Goal: Transaction & Acquisition: Purchase product/service

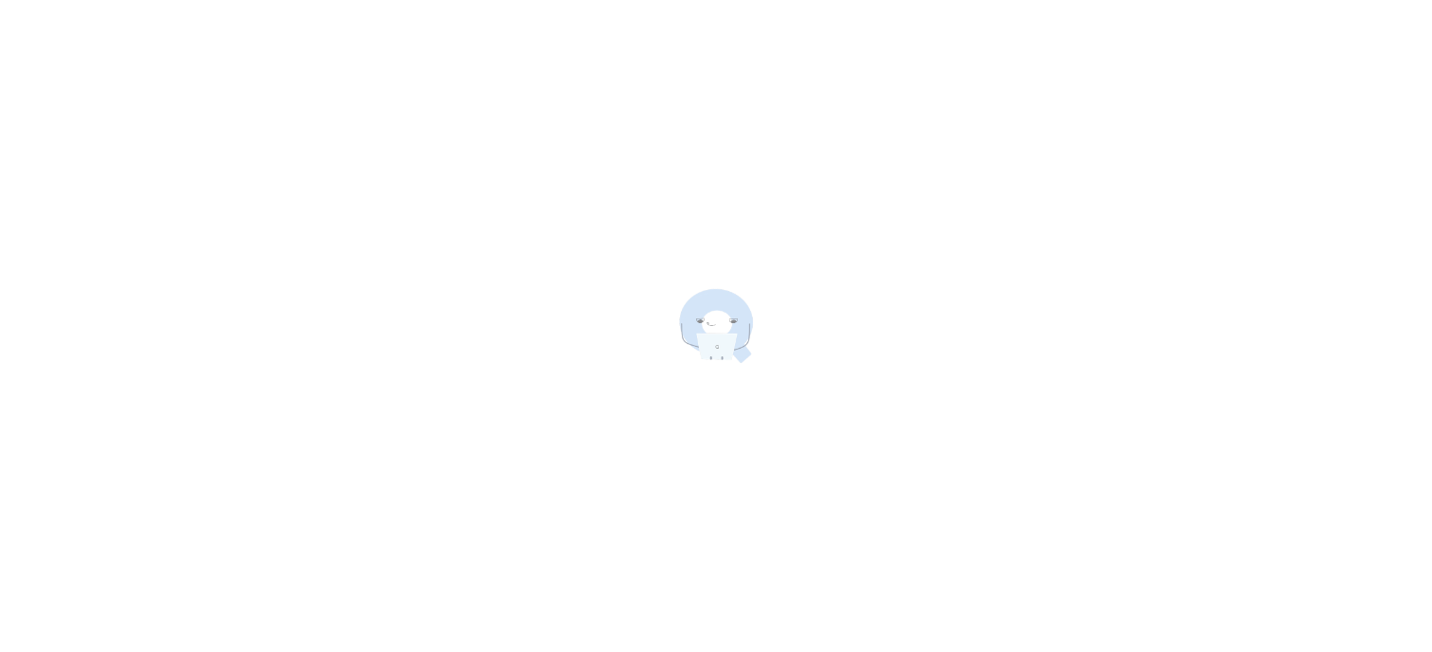
drag, startPoint x: 0, startPoint y: 0, endPoint x: 626, endPoint y: 222, distance: 664.2
click at [626, 222] on div at bounding box center [716, 326] width 1432 height 652
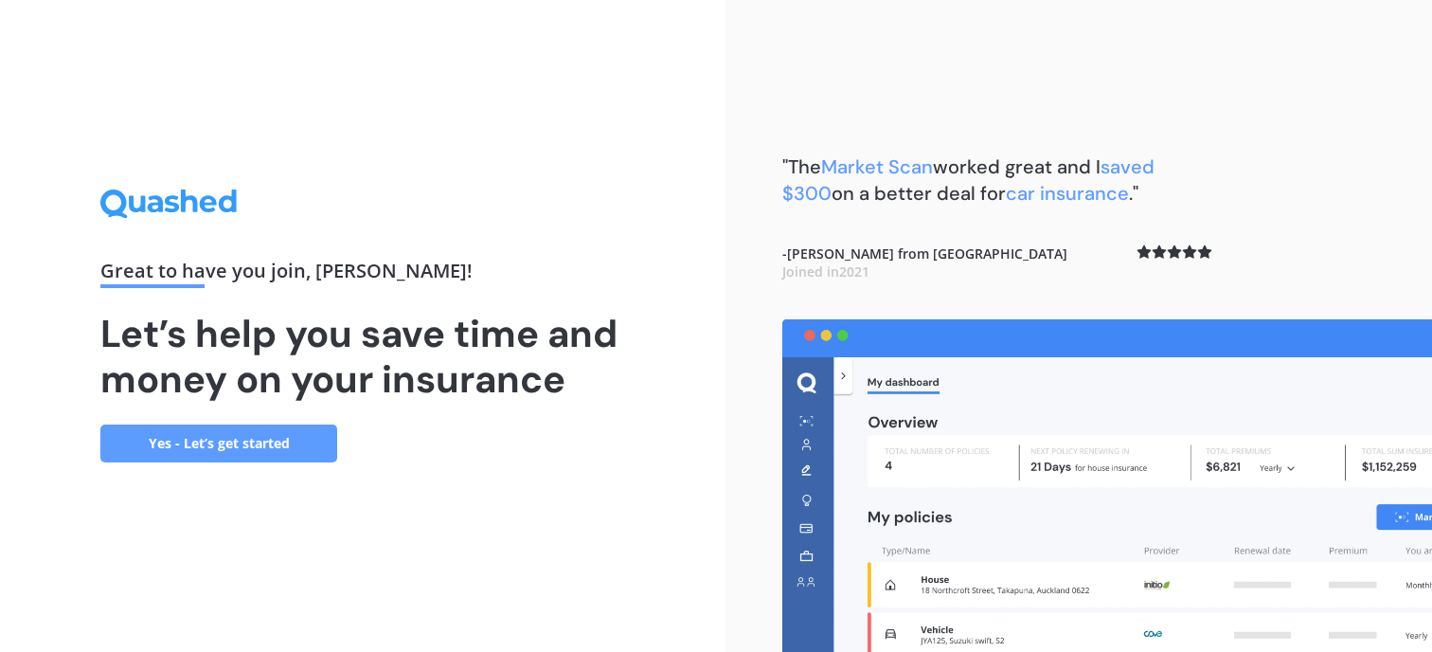
click at [505, 547] on div "Great to have you join , [PERSON_NAME] ! Let’s help you save time and money on …" at bounding box center [363, 326] width 726 height 652
click at [254, 439] on link "Yes - Let’s get started" at bounding box center [218, 443] width 237 height 38
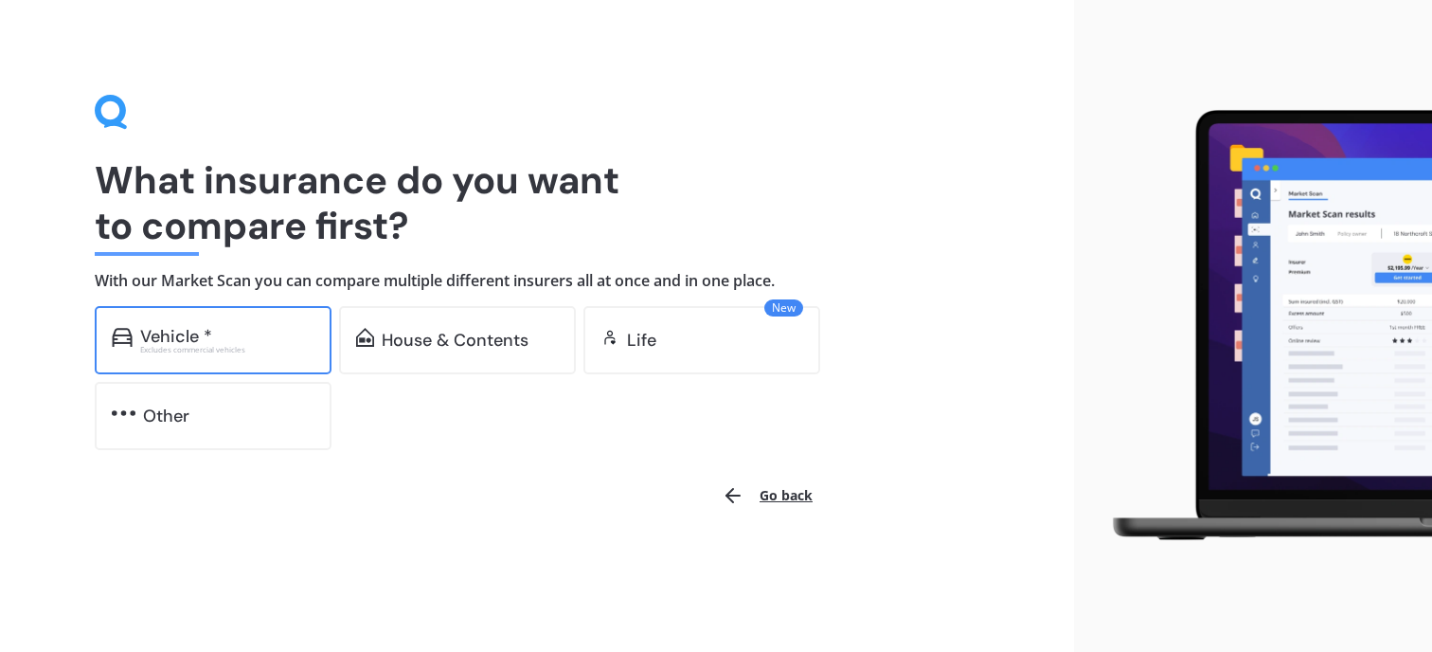
click at [233, 336] on div "Vehicle *" at bounding box center [227, 336] width 174 height 19
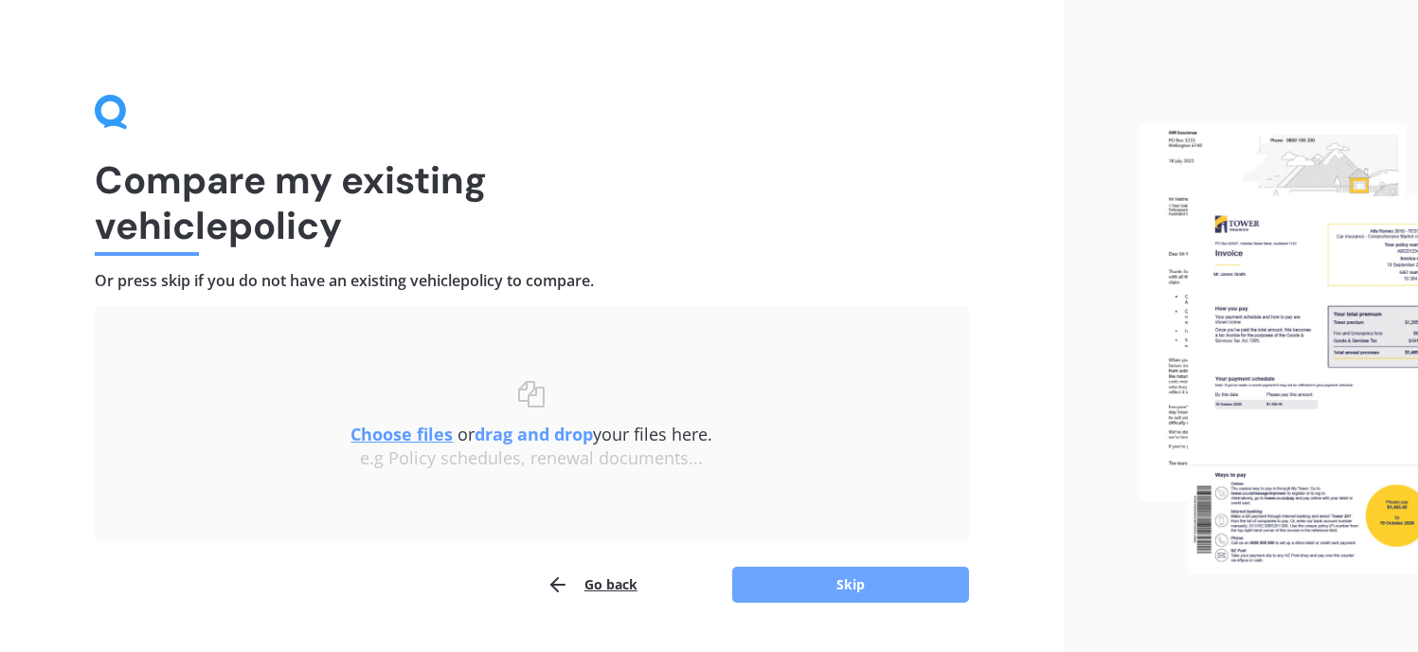
click at [834, 587] on button "Skip" at bounding box center [850, 584] width 237 height 36
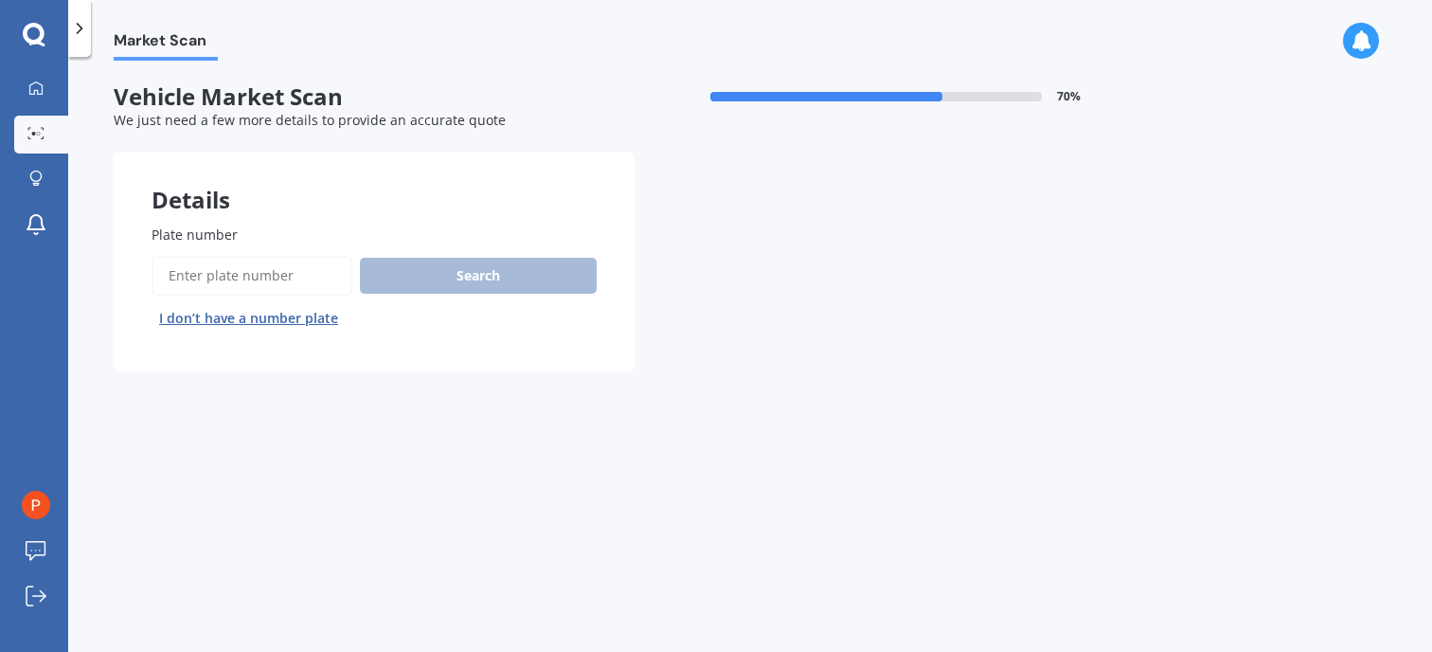
click at [261, 263] on input "Plate number" at bounding box center [252, 276] width 201 height 40
type input "NCR849"
click at [483, 271] on button "Search" at bounding box center [478, 276] width 237 height 36
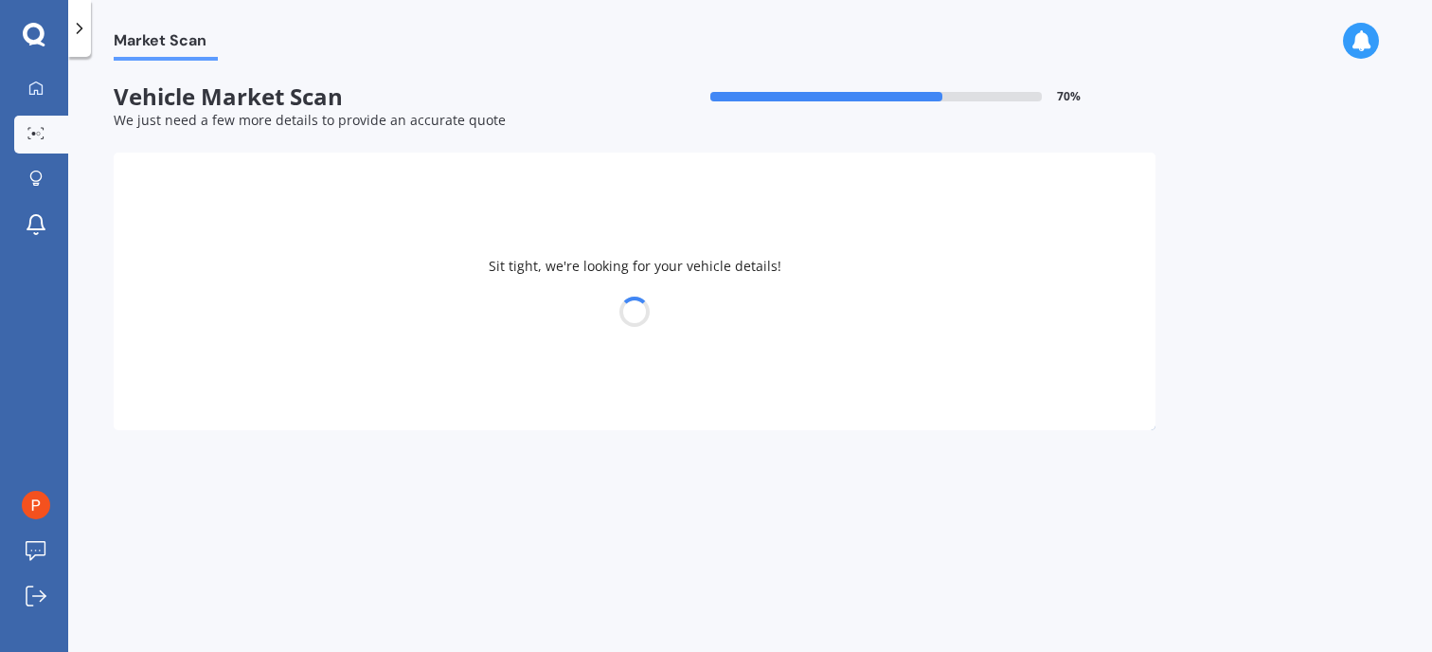
select select "AUDI"
select select "A5"
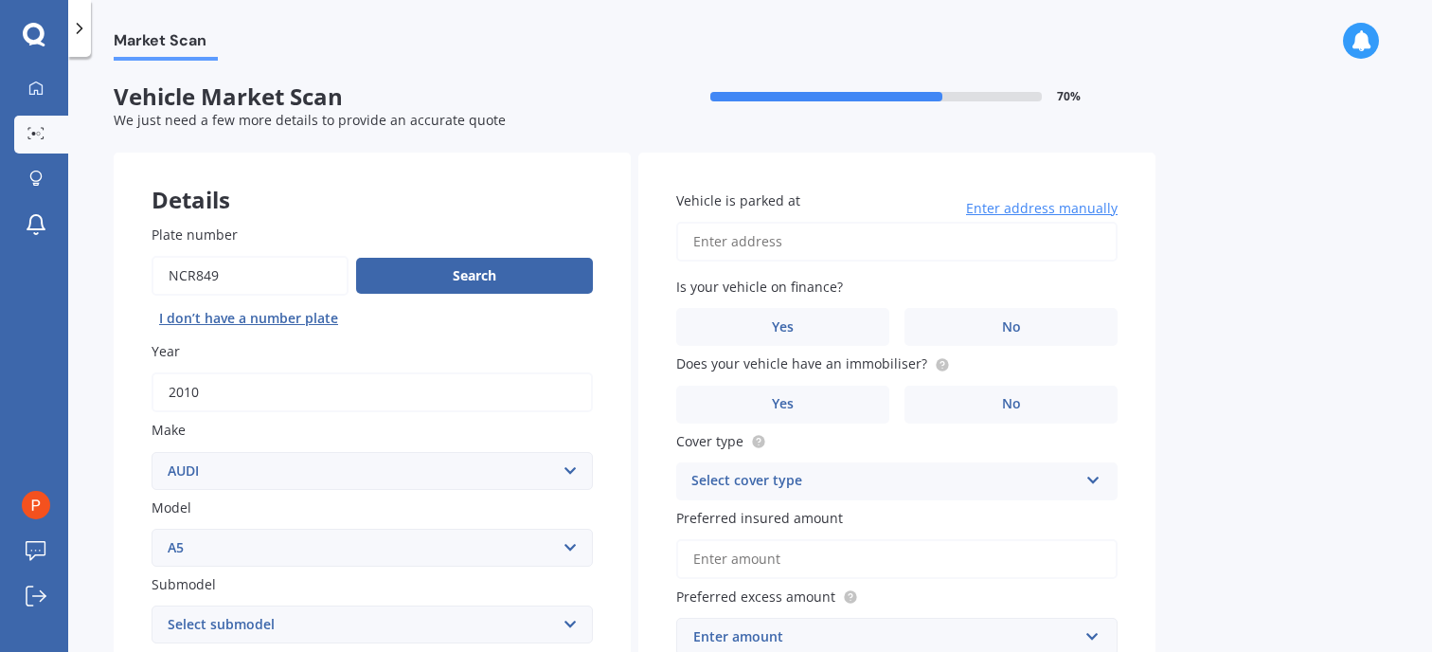
scroll to position [284, 0]
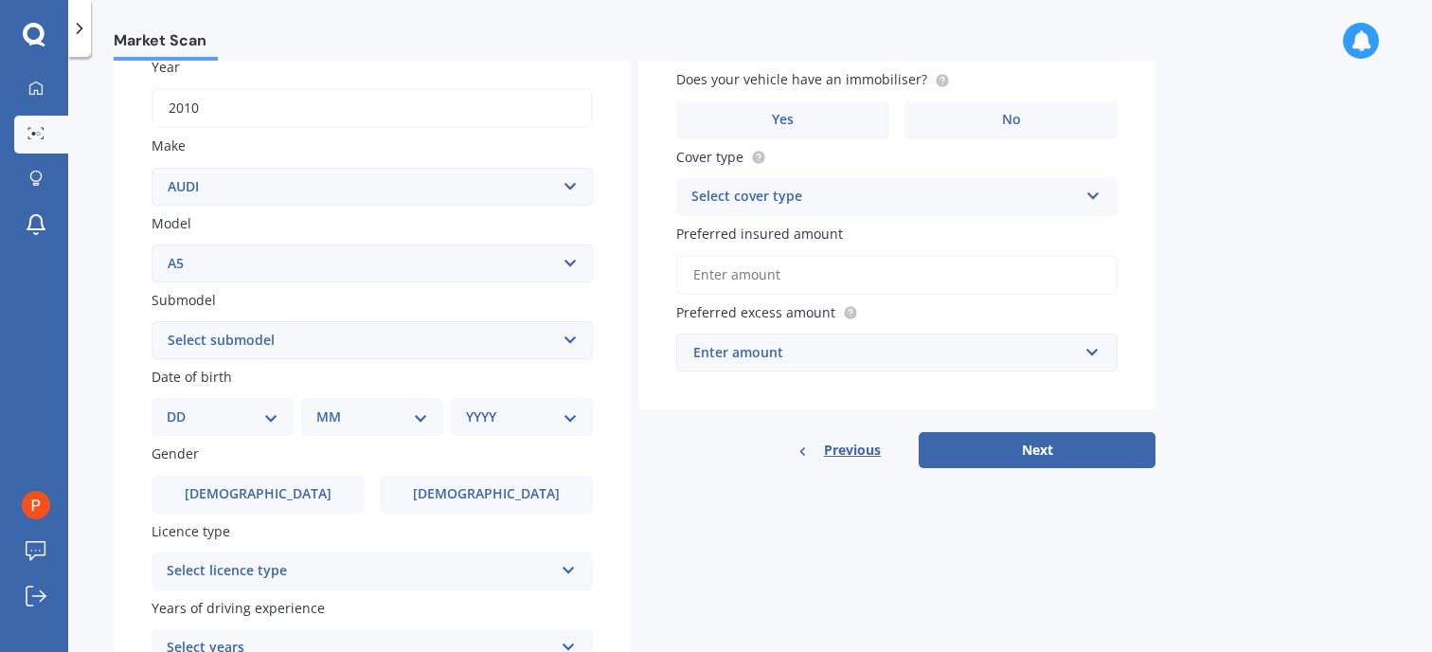
click at [294, 337] on select "Select submodel 4WD Turbo All" at bounding box center [372, 340] width 441 height 38
click at [152, 321] on select "Select submodel 4WD Turbo All" at bounding box center [372, 340] width 441 height 38
click at [331, 342] on select "Select submodel 4WD Turbo All" at bounding box center [372, 340] width 441 height 38
select select "4WD TURBO"
click at [152, 321] on select "Select submodel 4WD Turbo All" at bounding box center [372, 340] width 441 height 38
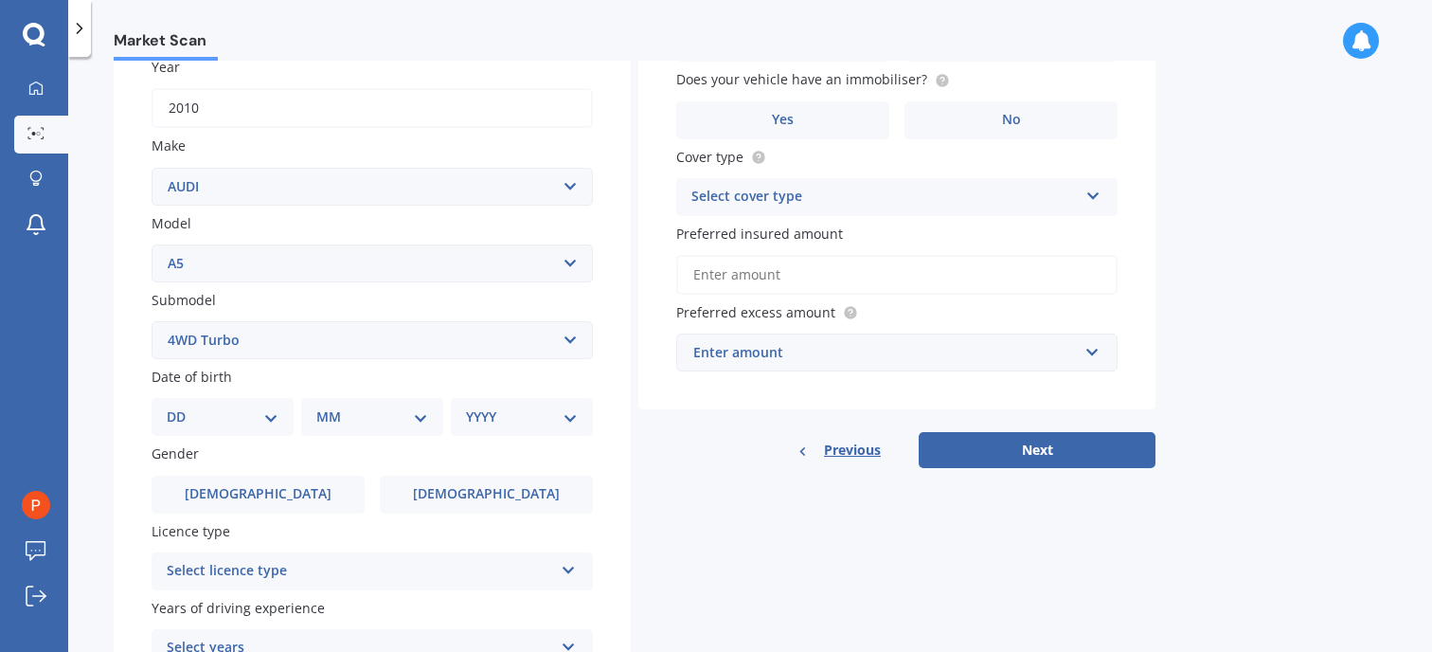
click at [261, 415] on select "DD 01 02 03 04 05 06 07 08 09 10 11 12 13 14 15 16 17 18 19 20 21 22 23 24 25 2…" at bounding box center [223, 416] width 112 height 21
select select "09"
click at [182, 406] on select "DD 01 02 03 04 05 06 07 08 09 10 11 12 13 14 15 16 17 18 19 20 21 22 23 24 25 2…" at bounding box center [223, 416] width 112 height 21
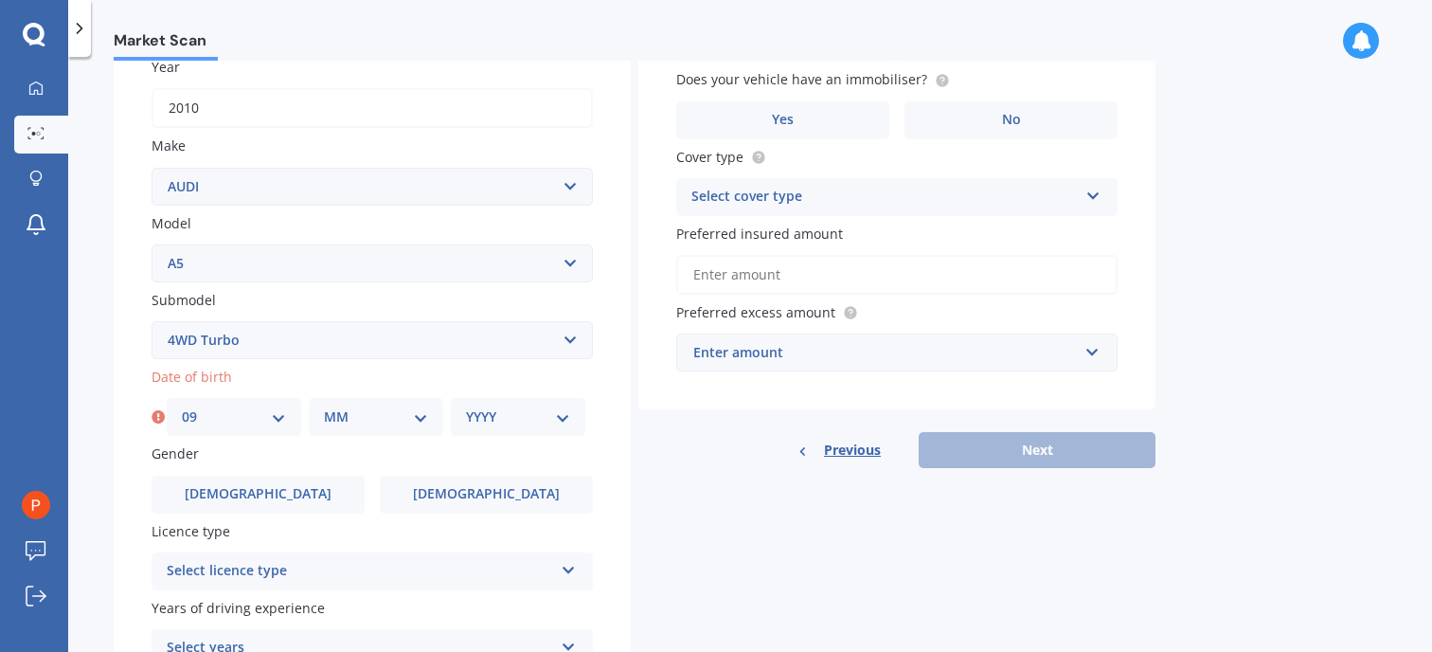
click at [350, 424] on select "MM 01 02 03 04 05 06 07 08 09 10 11 12" at bounding box center [376, 416] width 104 height 21
select select "02"
click at [324, 406] on select "MM 01 02 03 04 05 06 07 08 09 10 11 12" at bounding box center [376, 416] width 104 height 21
click at [510, 418] on select "YYYY 2025 2024 2023 2022 2021 2020 2019 2018 2017 2016 2015 2014 2013 2012 2011…" at bounding box center [518, 416] width 104 height 21
select select "1994"
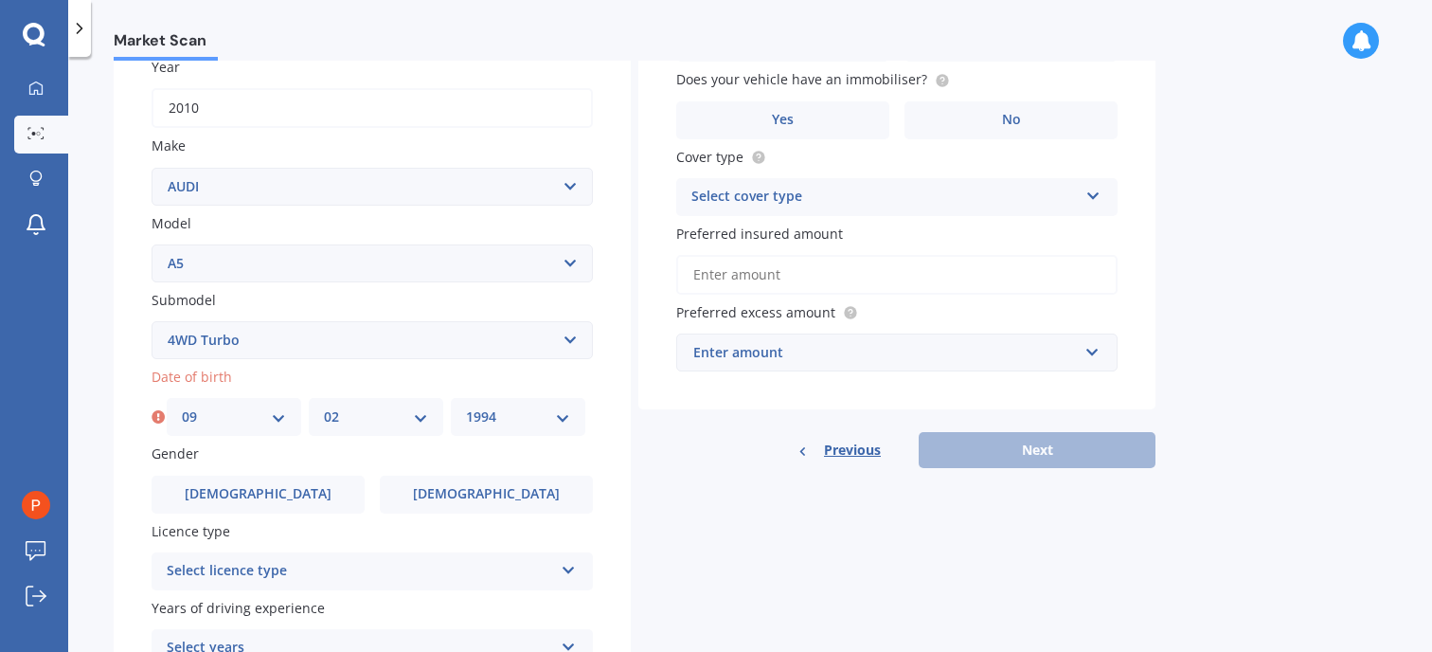
click at [466, 406] on select "YYYY 2025 2024 2023 2022 2021 2020 2019 2018 2017 2016 2015 2014 2013 2012 2011…" at bounding box center [518, 416] width 104 height 21
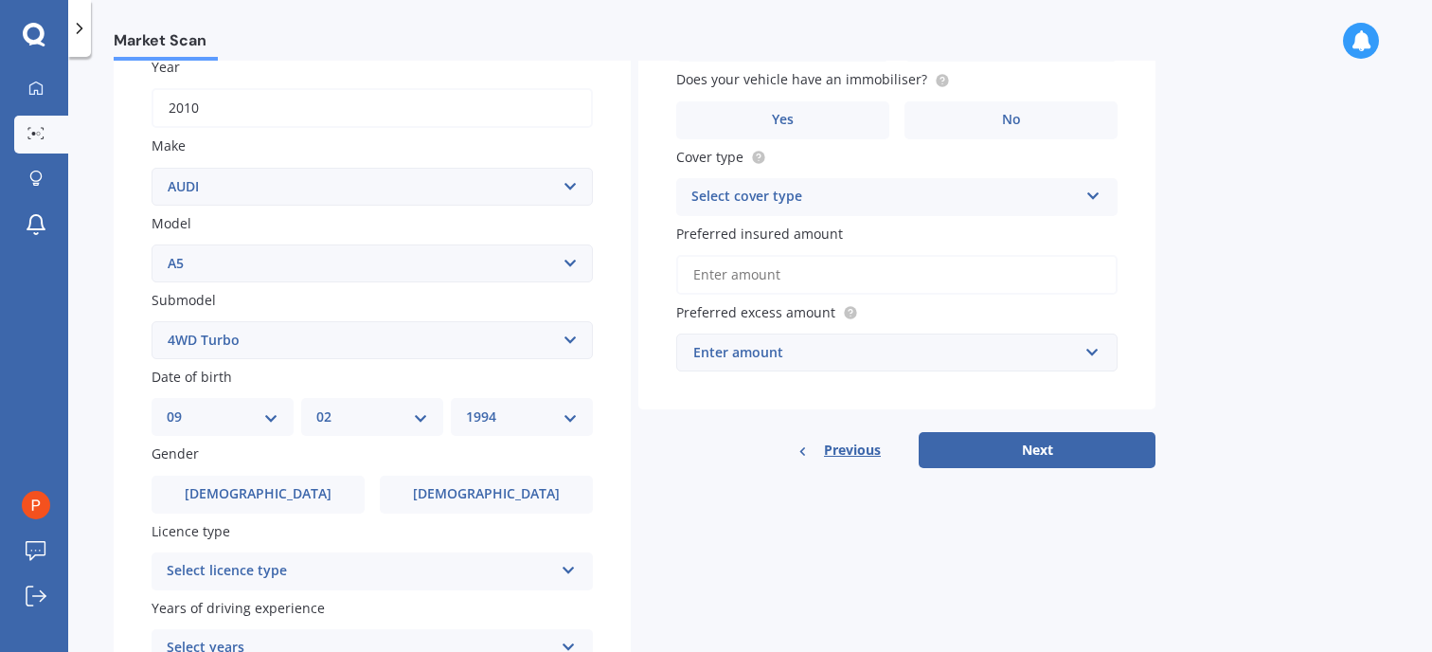
scroll to position [379, 0]
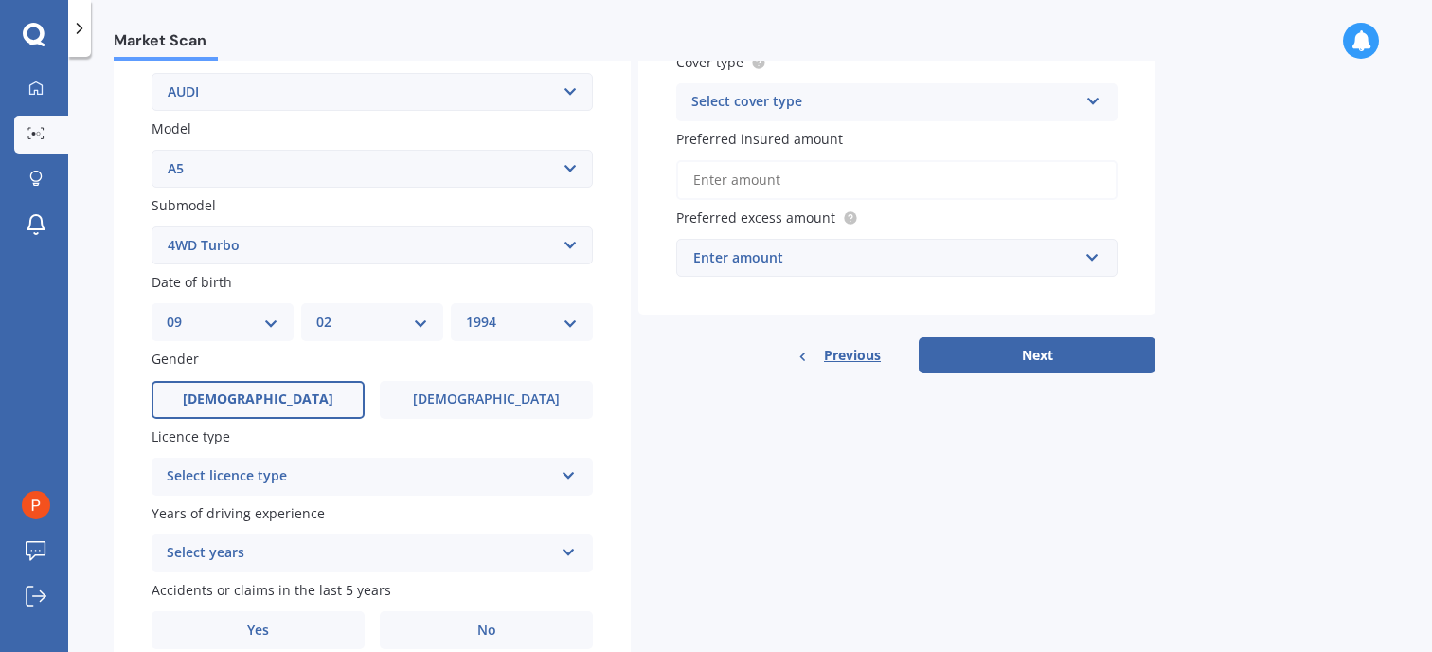
click at [279, 408] on label "[DEMOGRAPHIC_DATA]" at bounding box center [258, 400] width 213 height 38
click at [0, 0] on input "[DEMOGRAPHIC_DATA]" at bounding box center [0, 0] width 0 height 0
click at [284, 466] on div "Select licence type NZ Full NZ Restricted NZ Learners [GEOGRAPHIC_DATA] [GEOGRA…" at bounding box center [372, 476] width 441 height 38
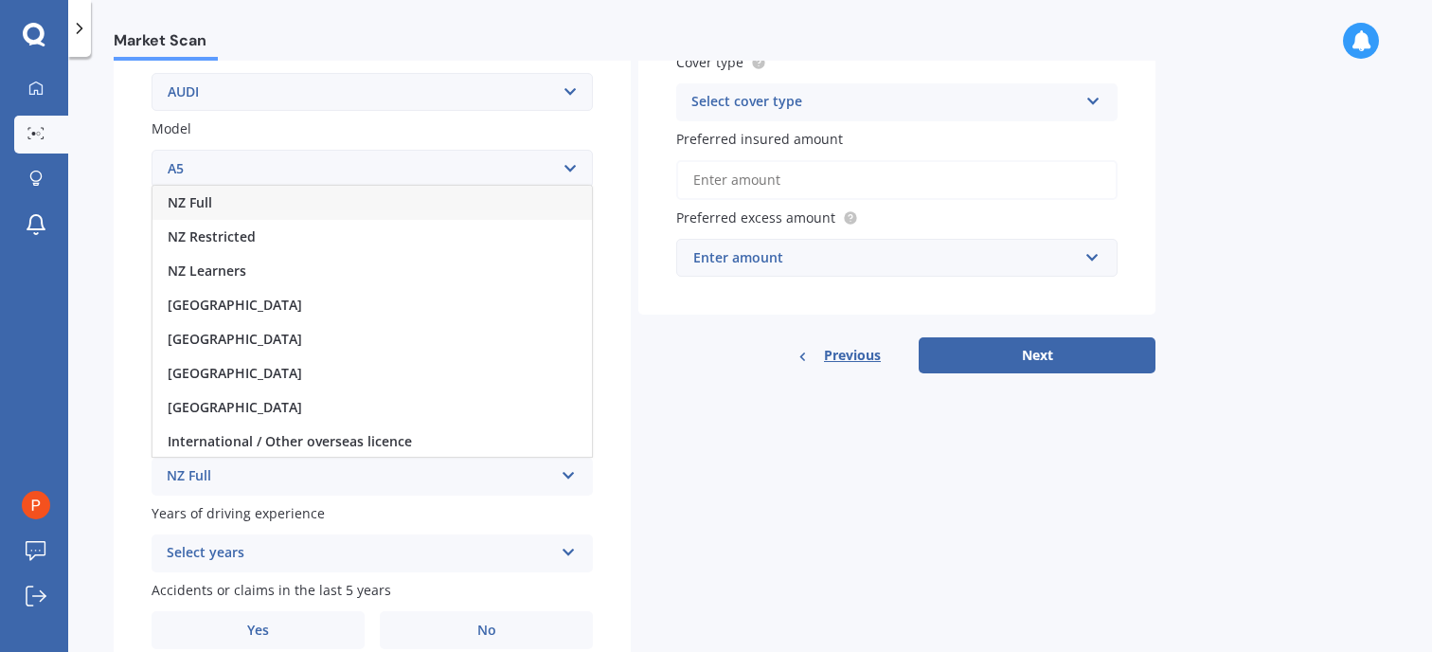
click at [256, 204] on div "NZ Full" at bounding box center [371, 203] width 439 height 34
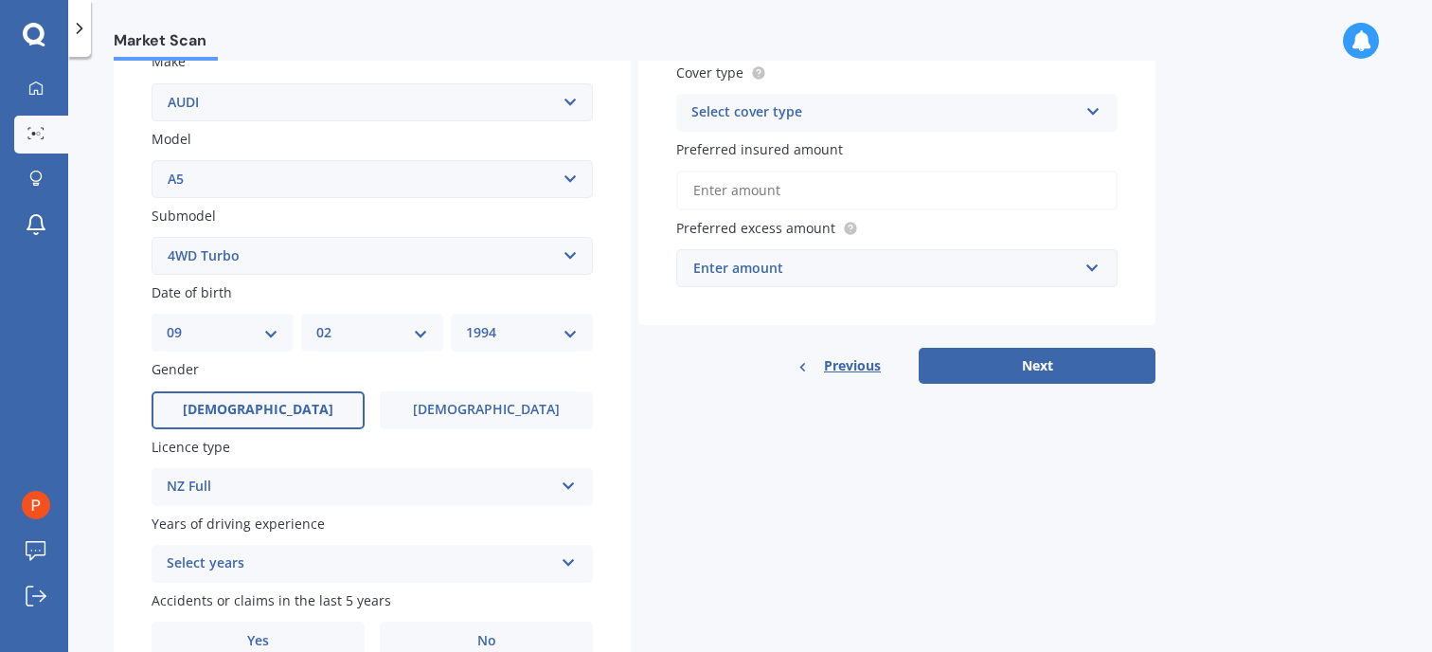
scroll to position [463, 0]
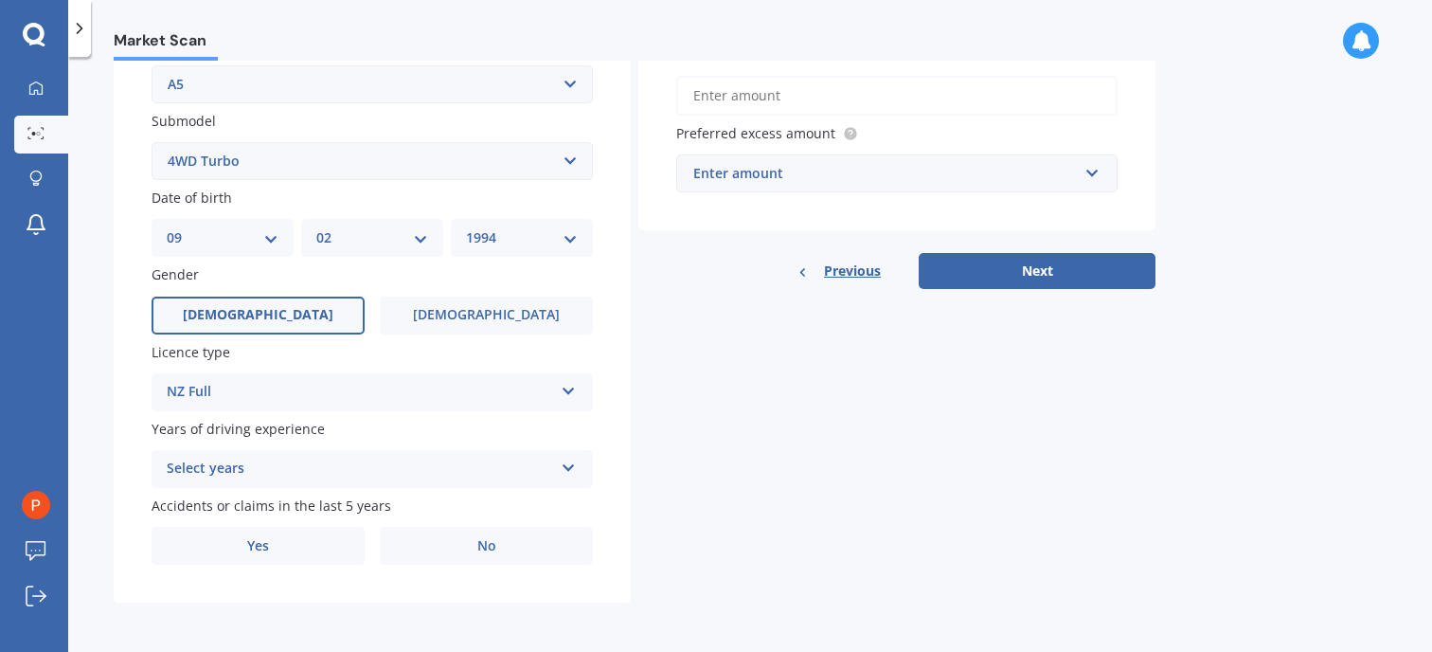
click at [285, 449] on div "Years of driving experience Select years 5 or more years 4 years 3 years 2 year…" at bounding box center [372, 453] width 441 height 69
drag, startPoint x: 284, startPoint y: 452, endPoint x: 224, endPoint y: 439, distance: 60.9
click at [224, 439] on div "Years of driving experience Select years 5 or more years 4 years 3 years 2 year…" at bounding box center [372, 453] width 441 height 69
click at [224, 457] on div "Select years 5 or more years 4 years 3 years 2 years 1 year" at bounding box center [372, 469] width 441 height 38
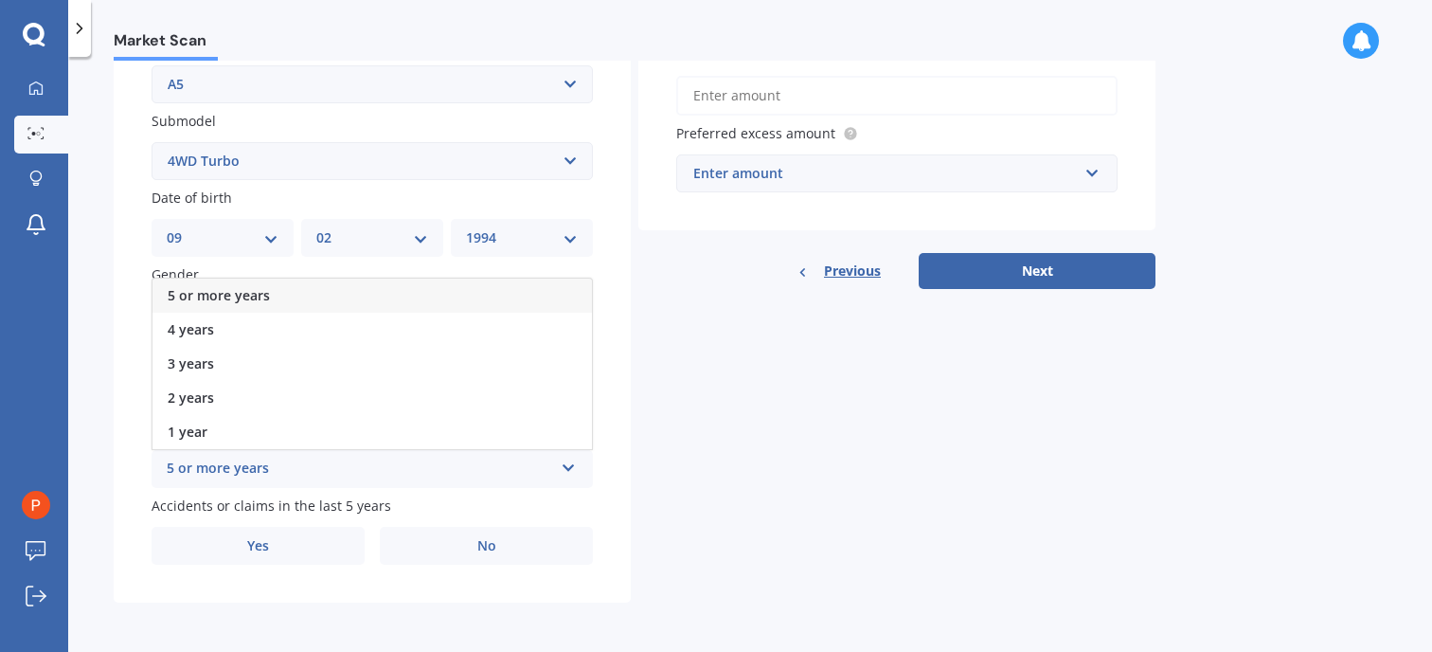
click at [262, 296] on span "5 or more years" at bounding box center [219, 295] width 102 height 18
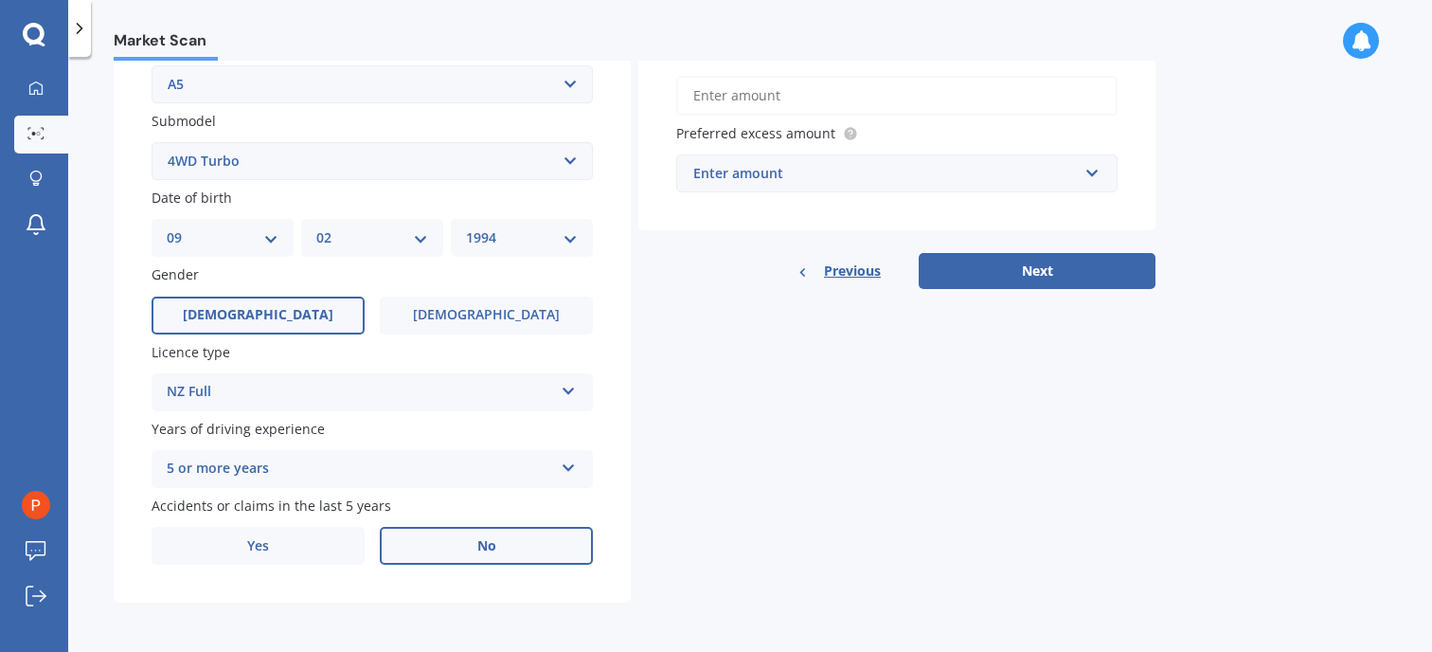
click at [498, 546] on label "No" at bounding box center [486, 546] width 213 height 38
click at [0, 0] on input "No" at bounding box center [0, 0] width 0 height 0
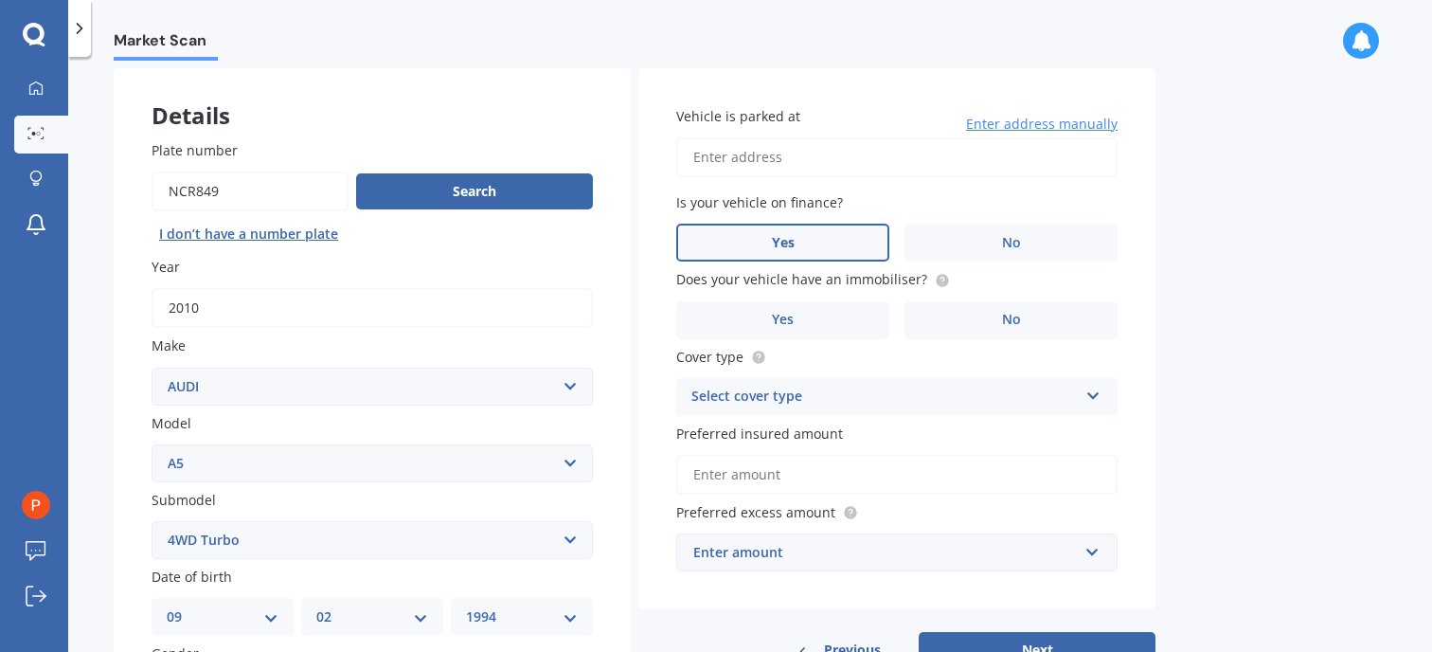
scroll to position [0, 0]
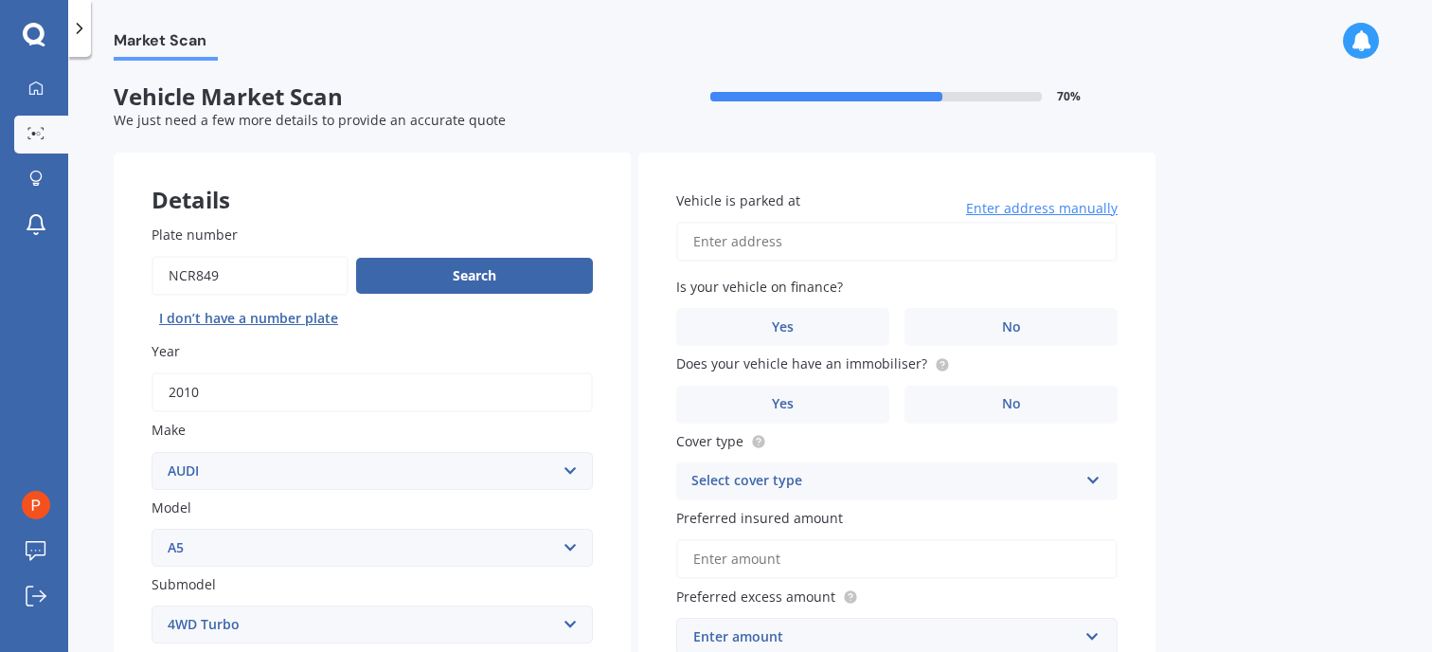
click at [815, 236] on input "Vehicle is parked at" at bounding box center [896, 242] width 441 height 40
type input "[STREET_ADDRESS]"
click at [964, 314] on label "No" at bounding box center [1011, 327] width 213 height 38
click at [0, 0] on input "No" at bounding box center [0, 0] width 0 height 0
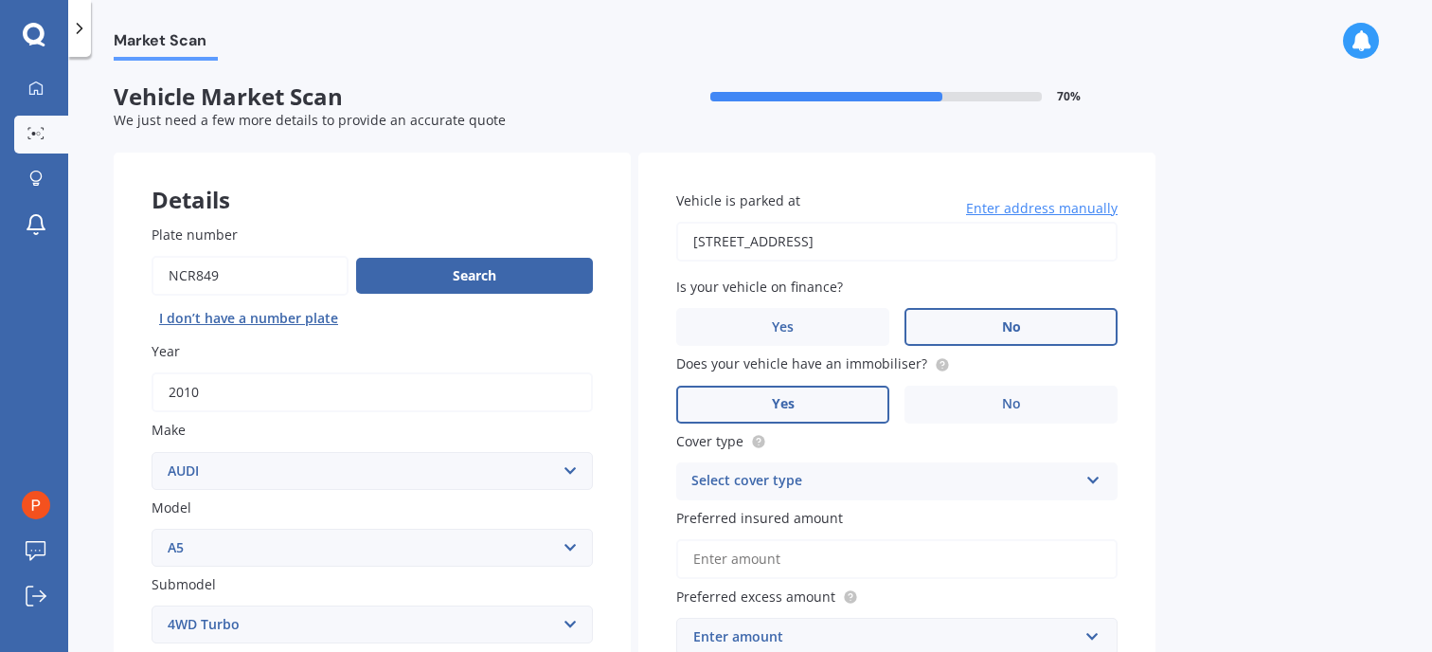
click at [829, 397] on label "Yes" at bounding box center [782, 404] width 213 height 38
click at [0, 0] on input "Yes" at bounding box center [0, 0] width 0 height 0
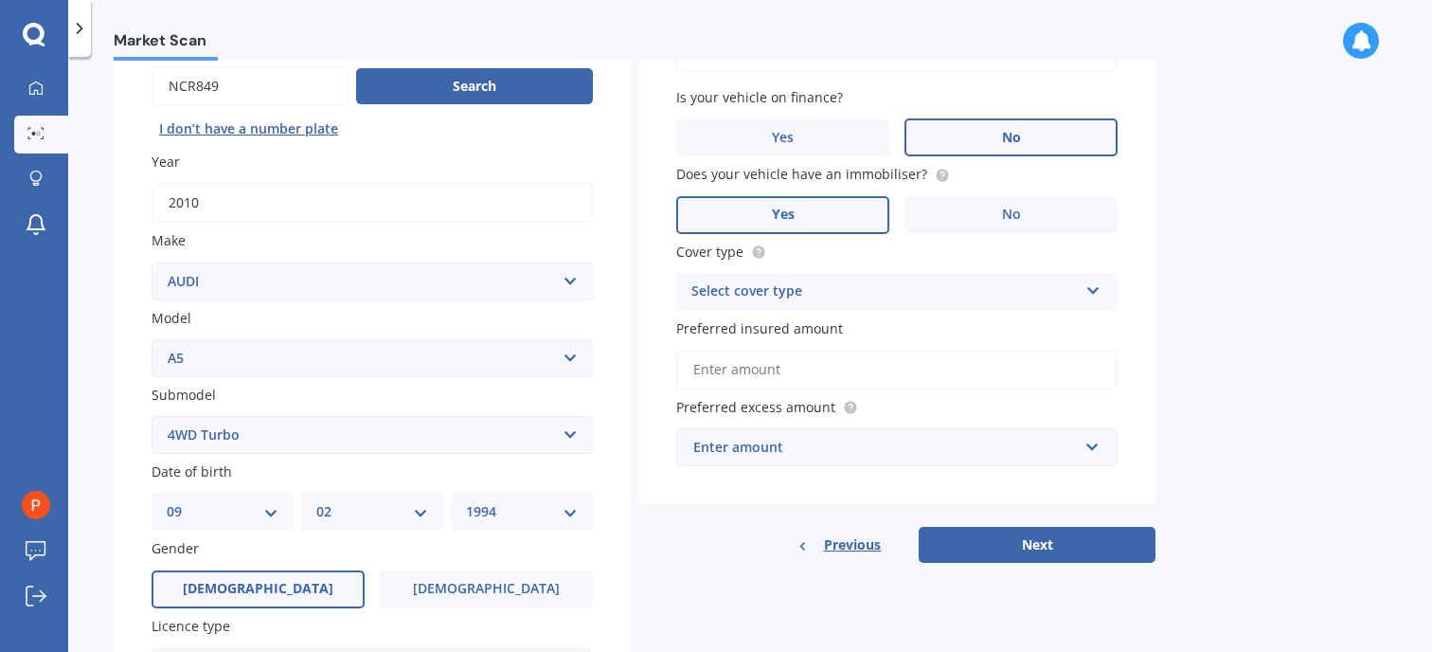
click at [781, 288] on div "Select cover type" at bounding box center [884, 291] width 386 height 23
click at [779, 323] on span "Comprehensive" at bounding box center [742, 328] width 100 height 18
click at [779, 364] on input "Preferred insured amount" at bounding box center [896, 370] width 441 height 40
drag, startPoint x: 681, startPoint y: 402, endPoint x: 723, endPoint y: 365, distance: 55.7
click at [690, 387] on div "Vehicle is parked at [STREET_ADDRESS] Enter address manually Is your vehicle on…" at bounding box center [896, 234] width 517 height 542
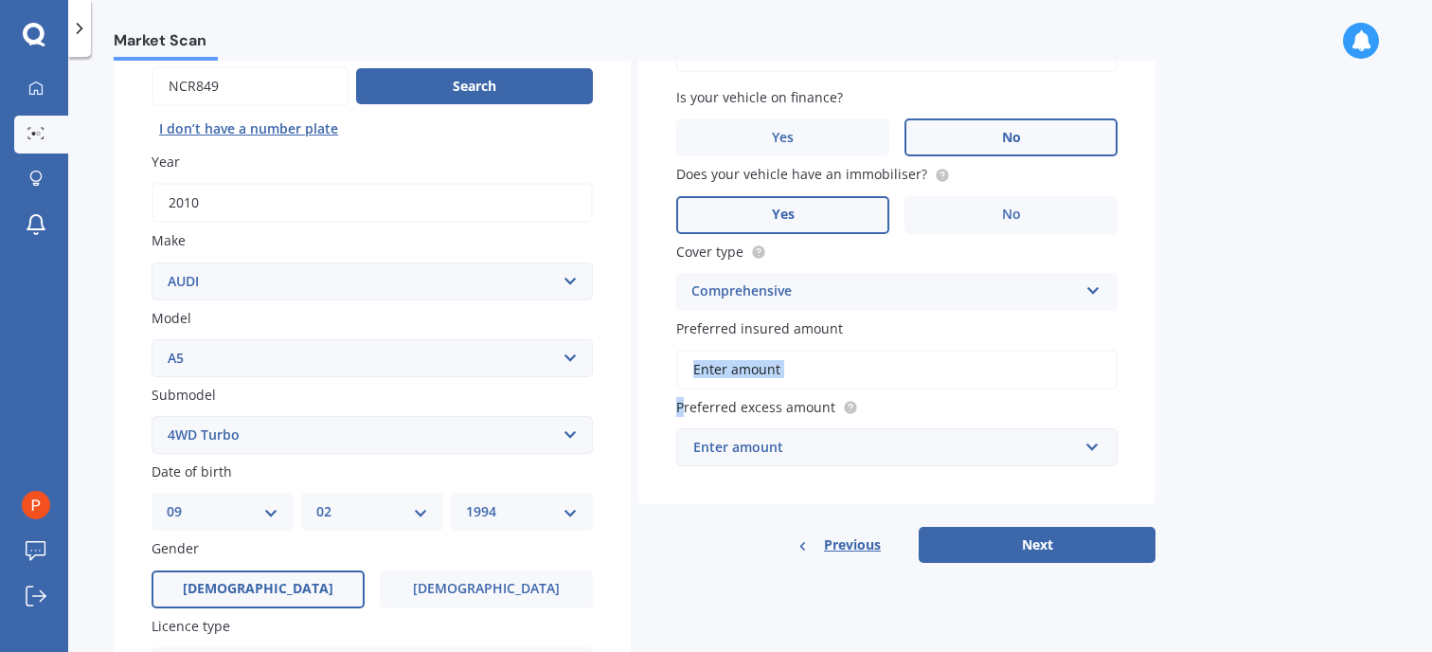
click at [727, 364] on input "Preferred insured amount" at bounding box center [896, 370] width 441 height 40
click at [796, 369] on input "Preferred insured amount" at bounding box center [896, 370] width 441 height 40
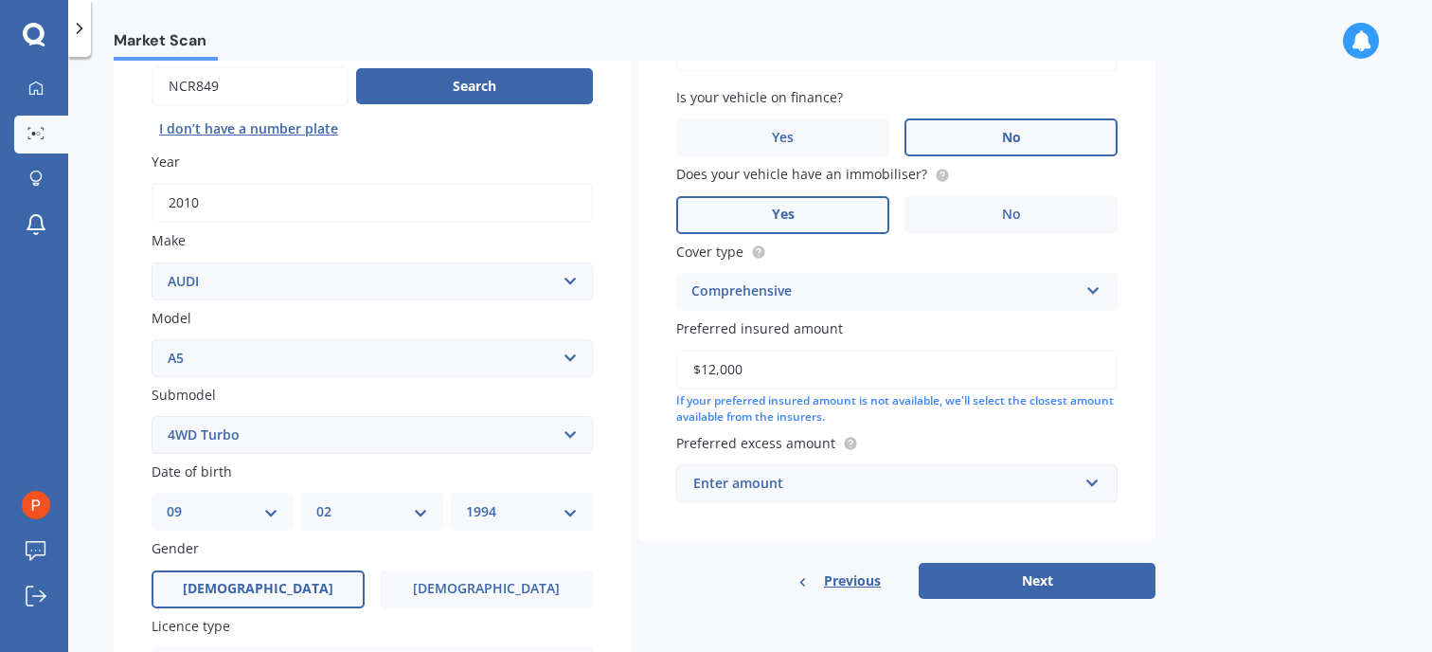
type input "$12,000"
click at [959, 411] on div "If your preferred insured amount is not available, we'll select the closest amo…" at bounding box center [896, 409] width 441 height 32
click at [888, 470] on input "text" at bounding box center [890, 483] width 424 height 36
click at [726, 553] on div "Vehicle is parked at [STREET_ADDRESS] Enter address manually Is your vehicle on…" at bounding box center [896, 281] width 517 height 636
click at [740, 483] on div "$100" at bounding box center [885, 483] width 385 height 21
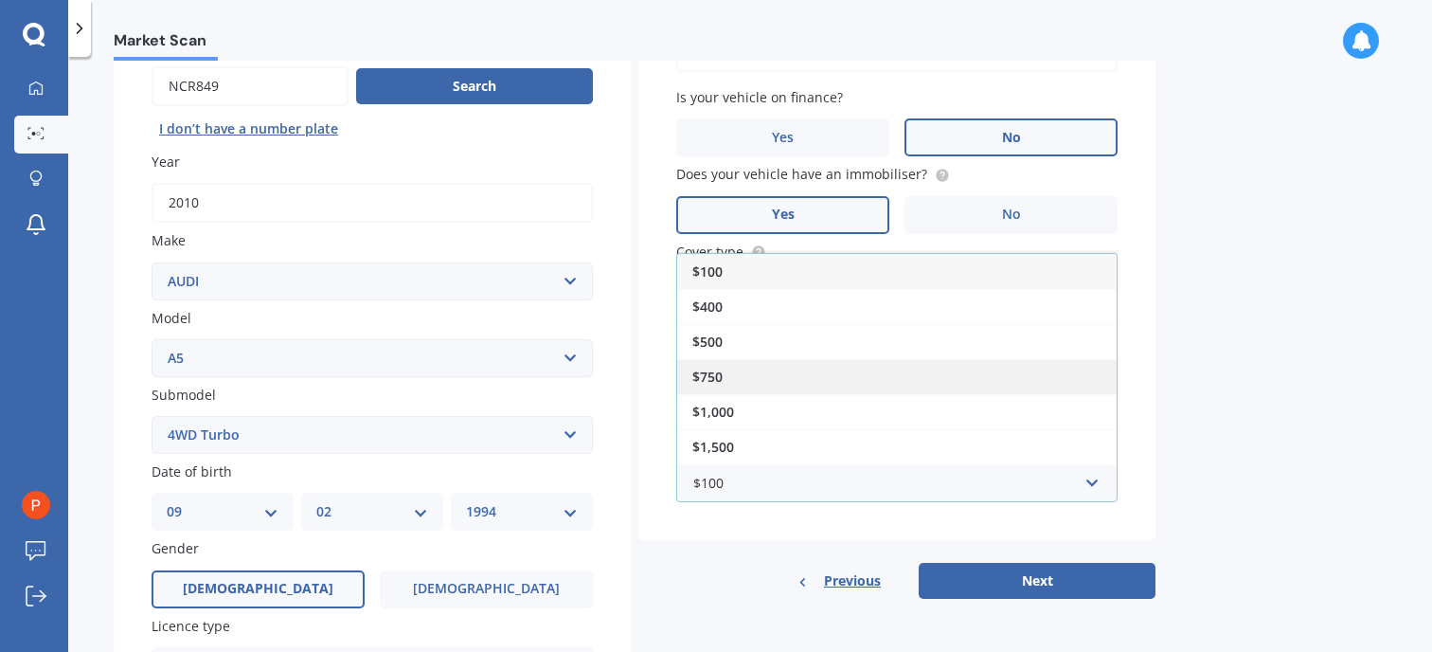
click at [746, 370] on div "$750" at bounding box center [896, 376] width 439 height 35
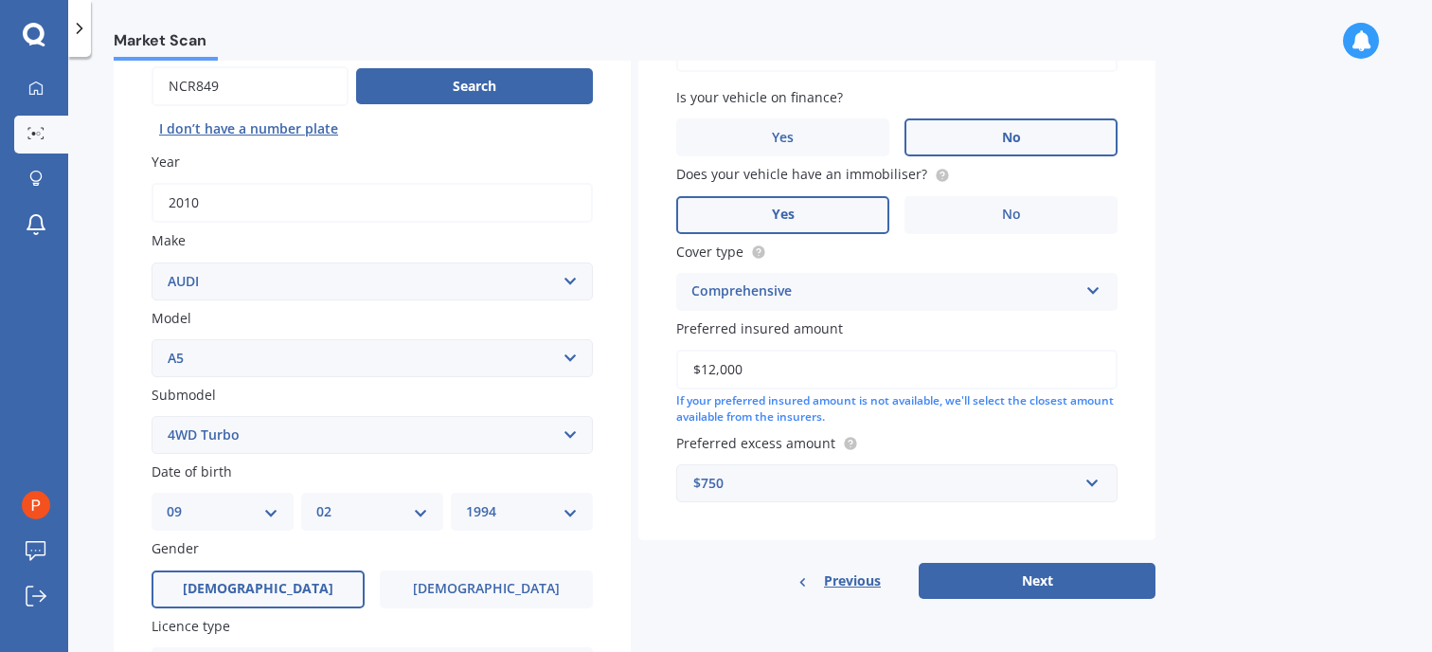
drag, startPoint x: 746, startPoint y: 370, endPoint x: 1003, endPoint y: 542, distance: 308.7
click at [820, 531] on div "Vehicle is parked at [STREET_ADDRESS] Enter address manually Is your vehicle on…" at bounding box center [896, 251] width 517 height 577
click at [1020, 571] on button "Next" at bounding box center [1037, 581] width 237 height 36
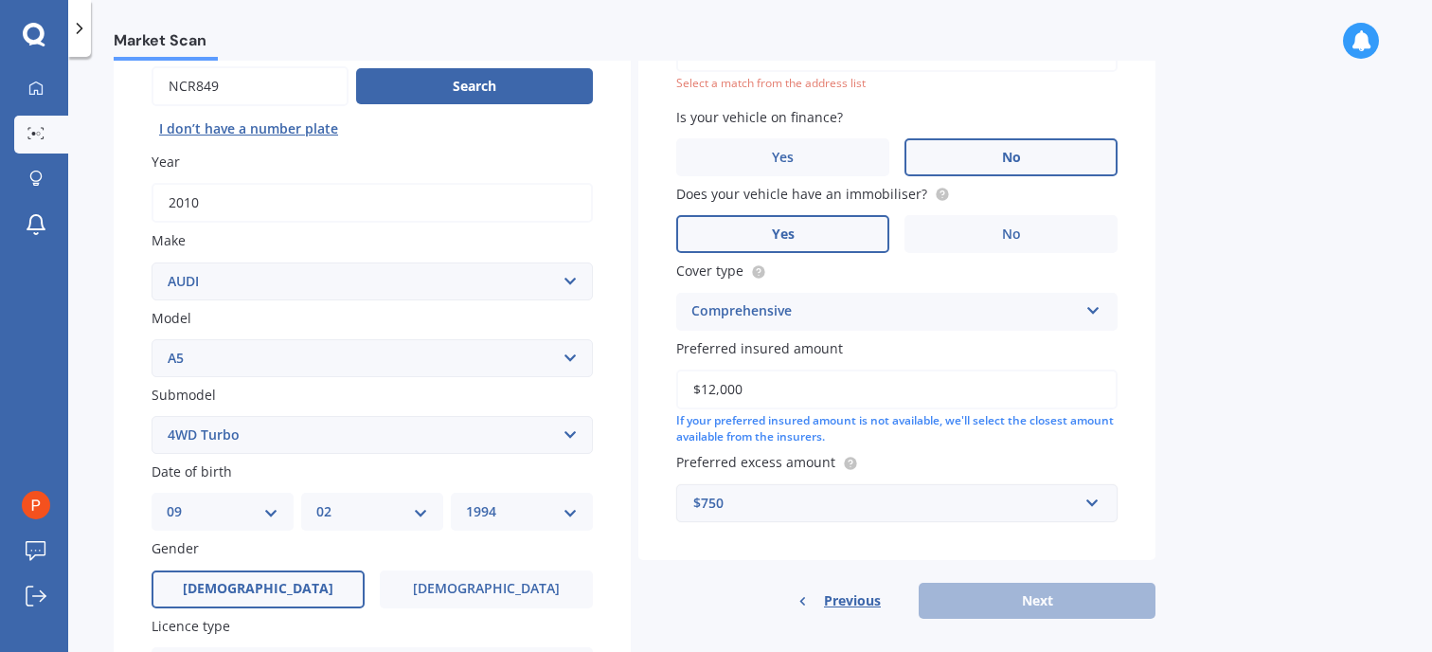
scroll to position [130, 0]
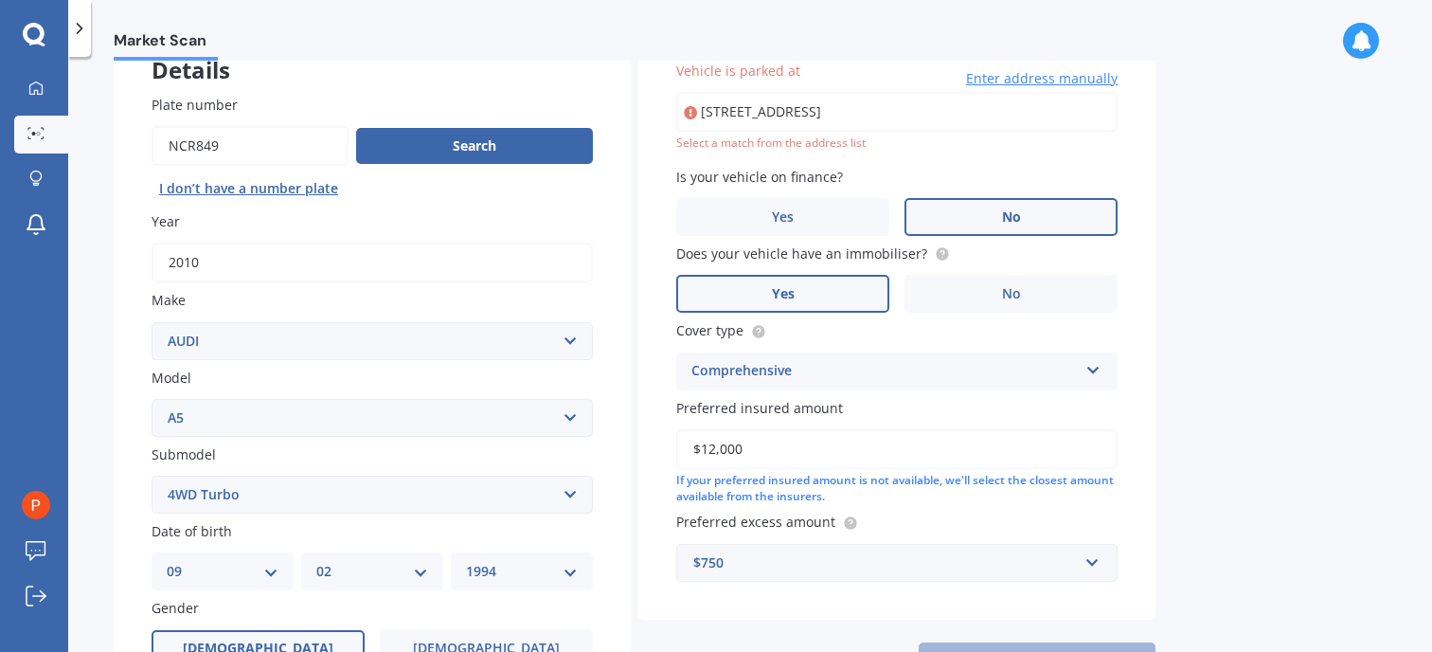
click at [1031, 107] on input "[STREET_ADDRESS]" at bounding box center [896, 112] width 441 height 40
click at [688, 136] on div "Select a match from the address list" at bounding box center [896, 143] width 441 height 16
click at [922, 93] on input "[STREET_ADDRESS]" at bounding box center [896, 112] width 441 height 40
drag, startPoint x: 1020, startPoint y: 117, endPoint x: 820, endPoint y: 117, distance: 199.9
click at [820, 117] on input "[STREET_ADDRESS]" at bounding box center [896, 112] width 441 height 40
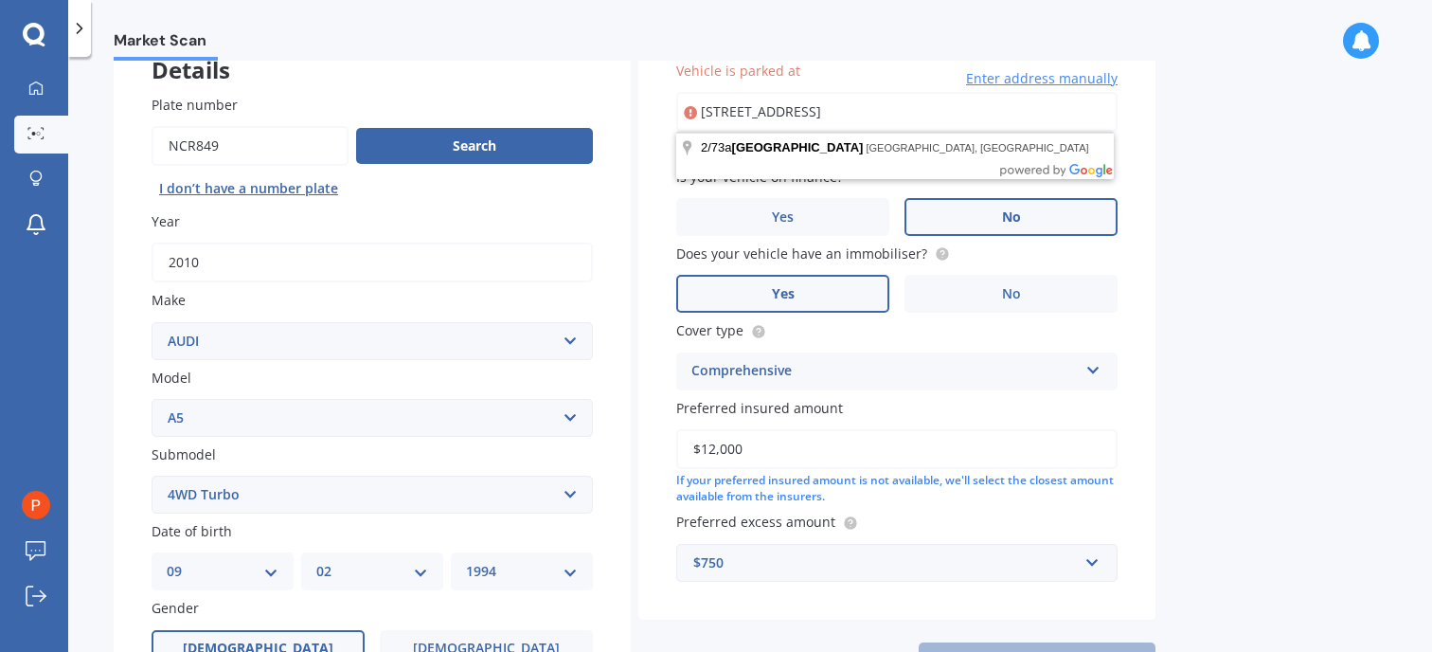
type input "[STREET_ADDRESS]"
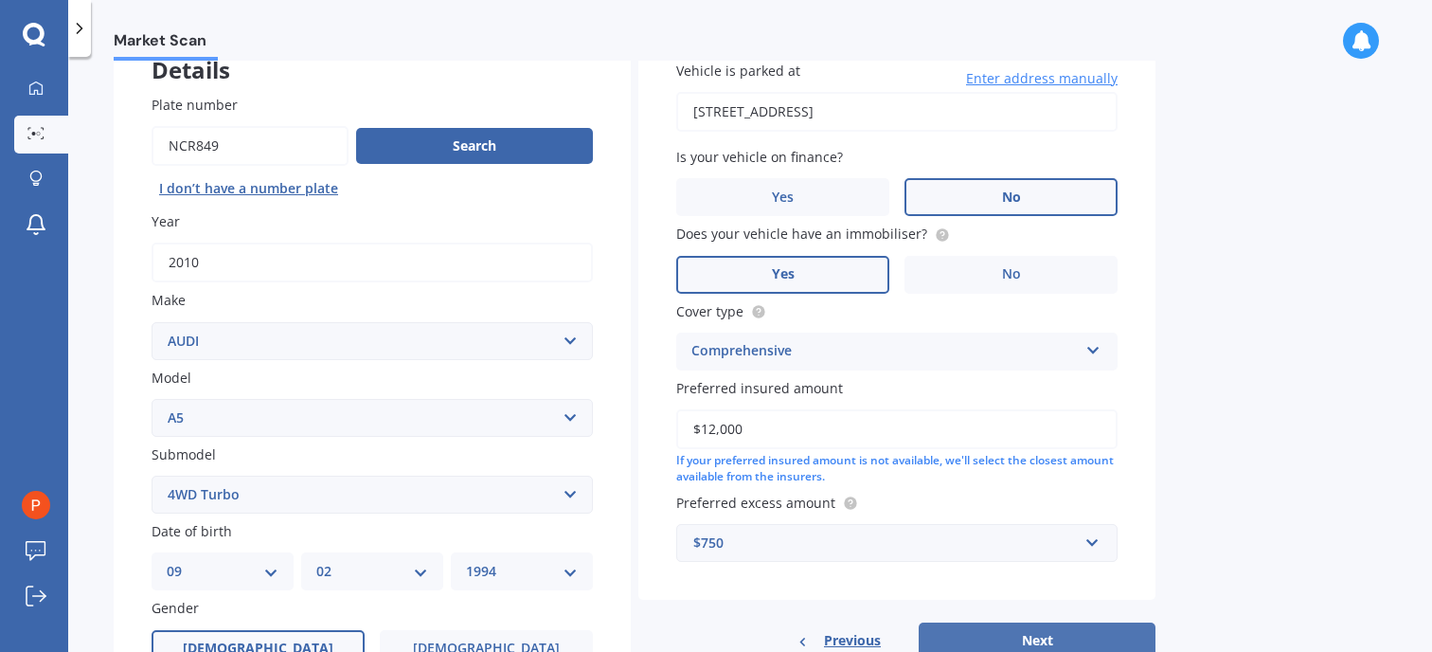
click at [1023, 641] on button "Next" at bounding box center [1037, 640] width 237 height 36
select select "09"
select select "02"
select select "1994"
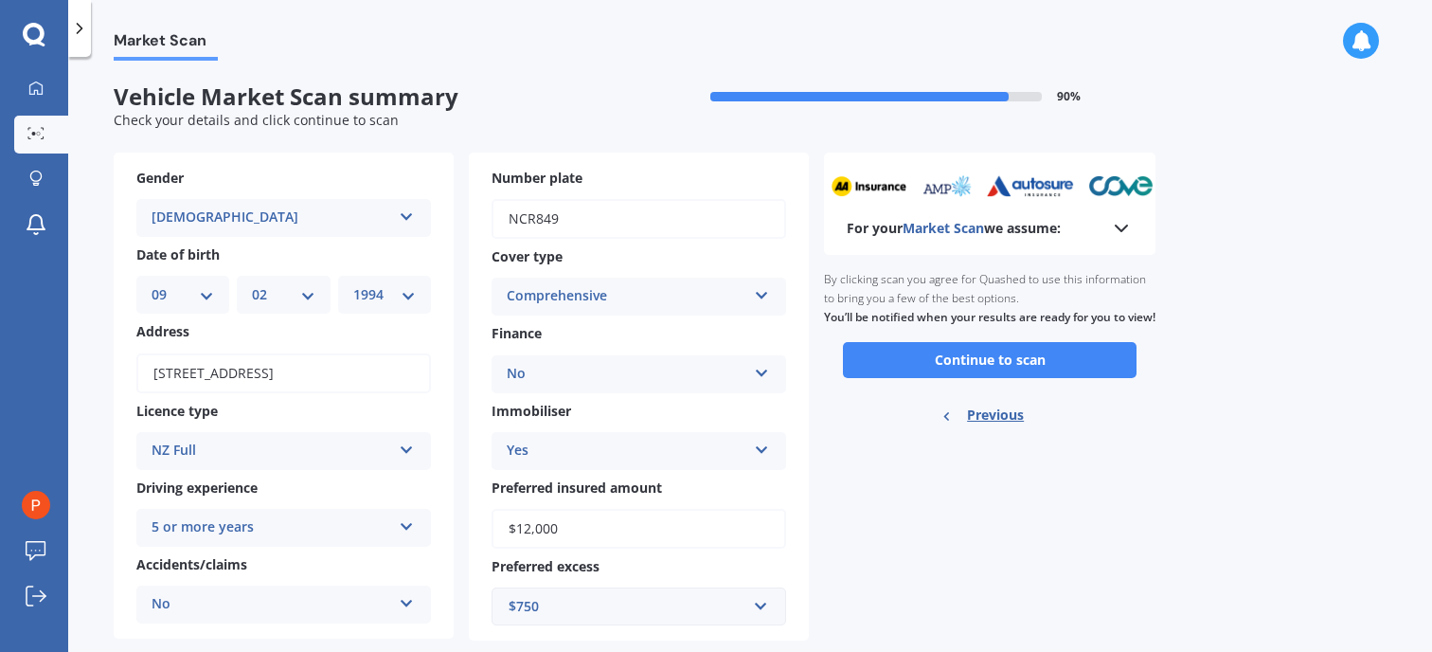
scroll to position [38, 0]
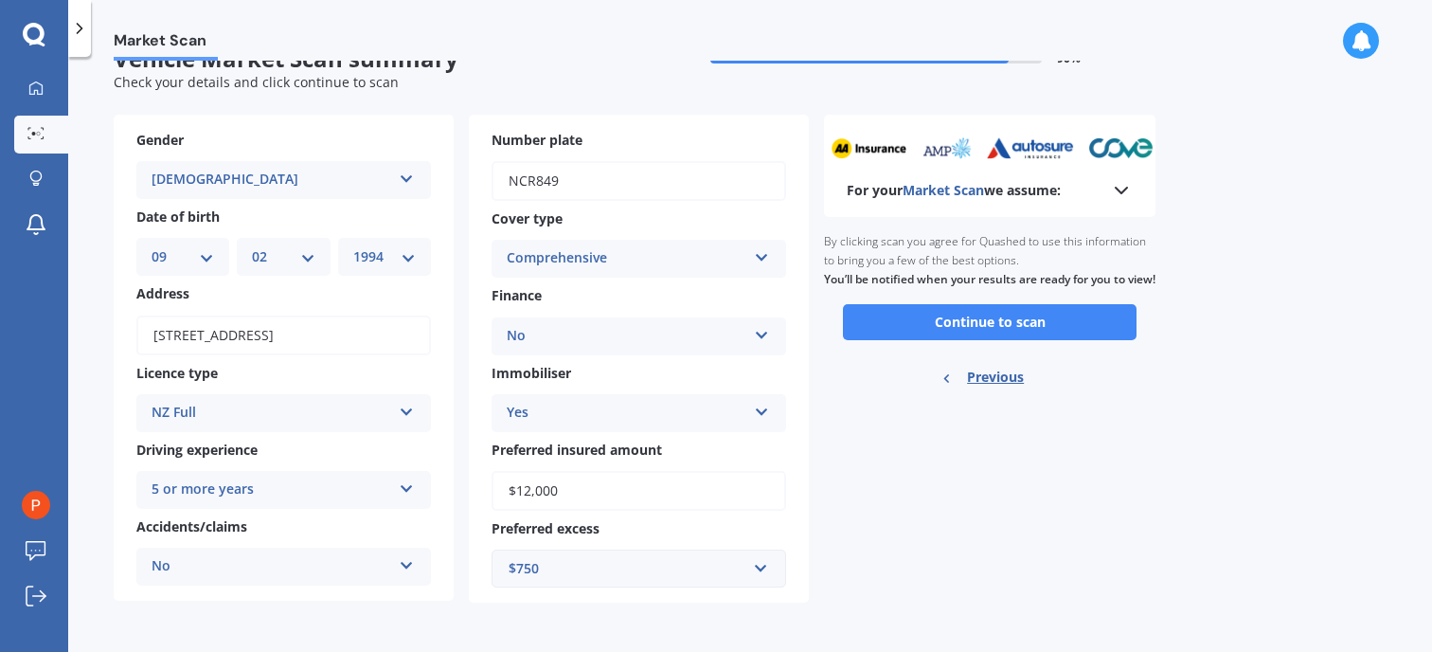
drag, startPoint x: 360, startPoint y: 280, endPoint x: 833, endPoint y: 480, distance: 513.2
drag, startPoint x: 833, startPoint y: 480, endPoint x: 933, endPoint y: 528, distance: 111.0
click at [933, 528] on div "For your Market Scan we assume: Ready to go By clicking scan you agree for Quas…" at bounding box center [990, 359] width 332 height 489
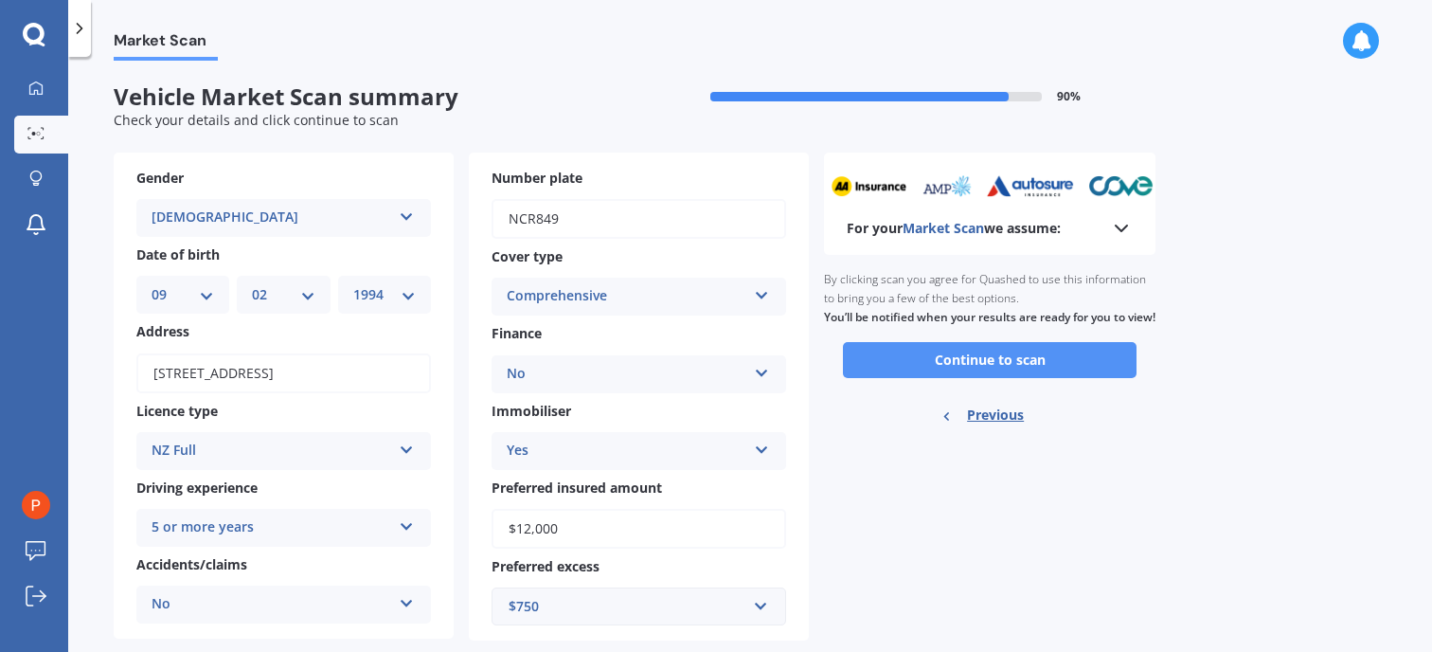
click at [915, 376] on button "Continue to scan" at bounding box center [990, 360] width 294 height 36
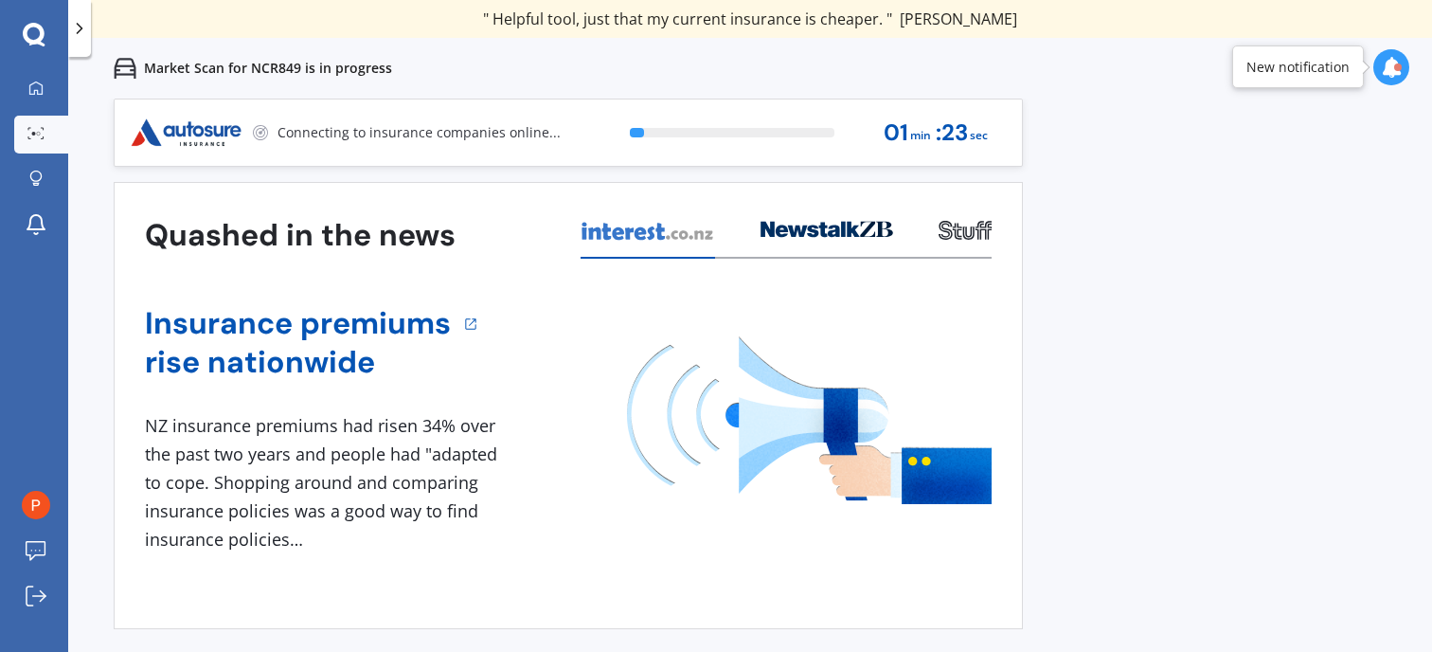
click at [1161, 340] on div "Previous 60,000+ Kiwis have signed up to shop and save on insurance with us " H…" at bounding box center [750, 425] width 1364 height 652
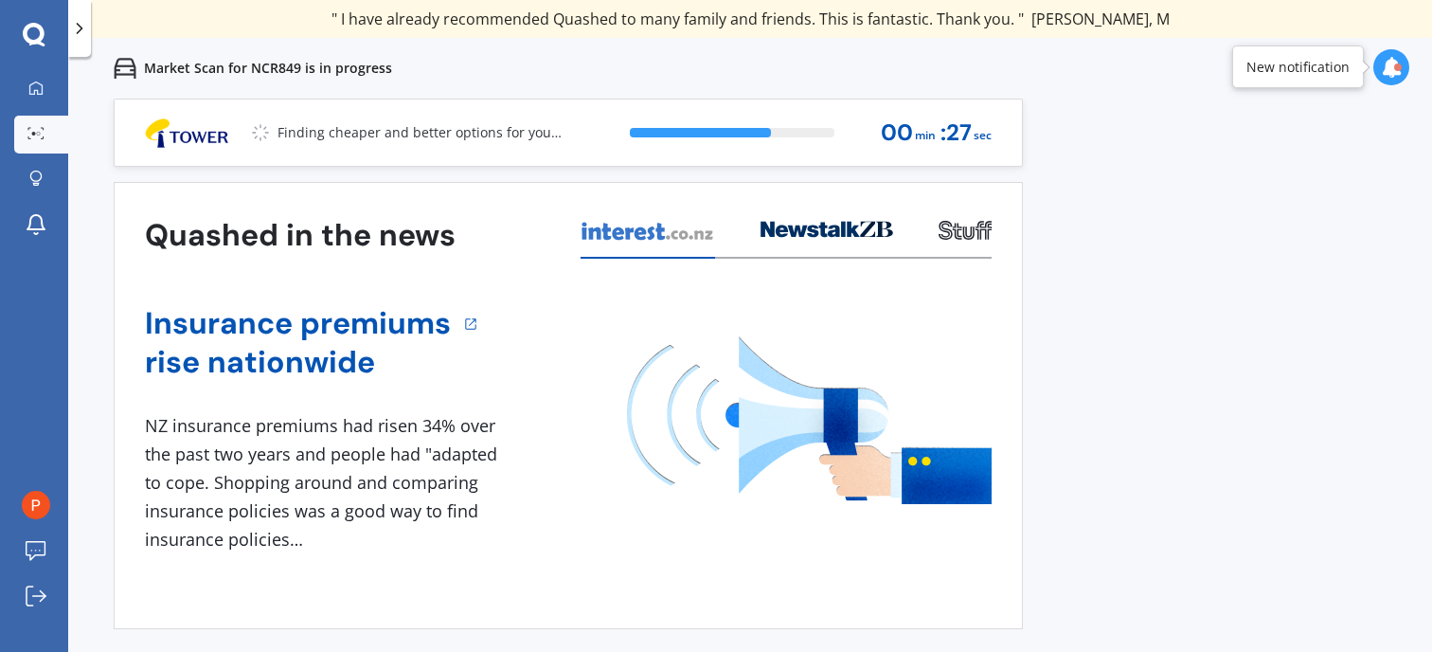
click at [1175, 140] on div "Previous 60,000+ Kiwis have signed up to shop and save on insurance with us " H…" at bounding box center [750, 425] width 1364 height 652
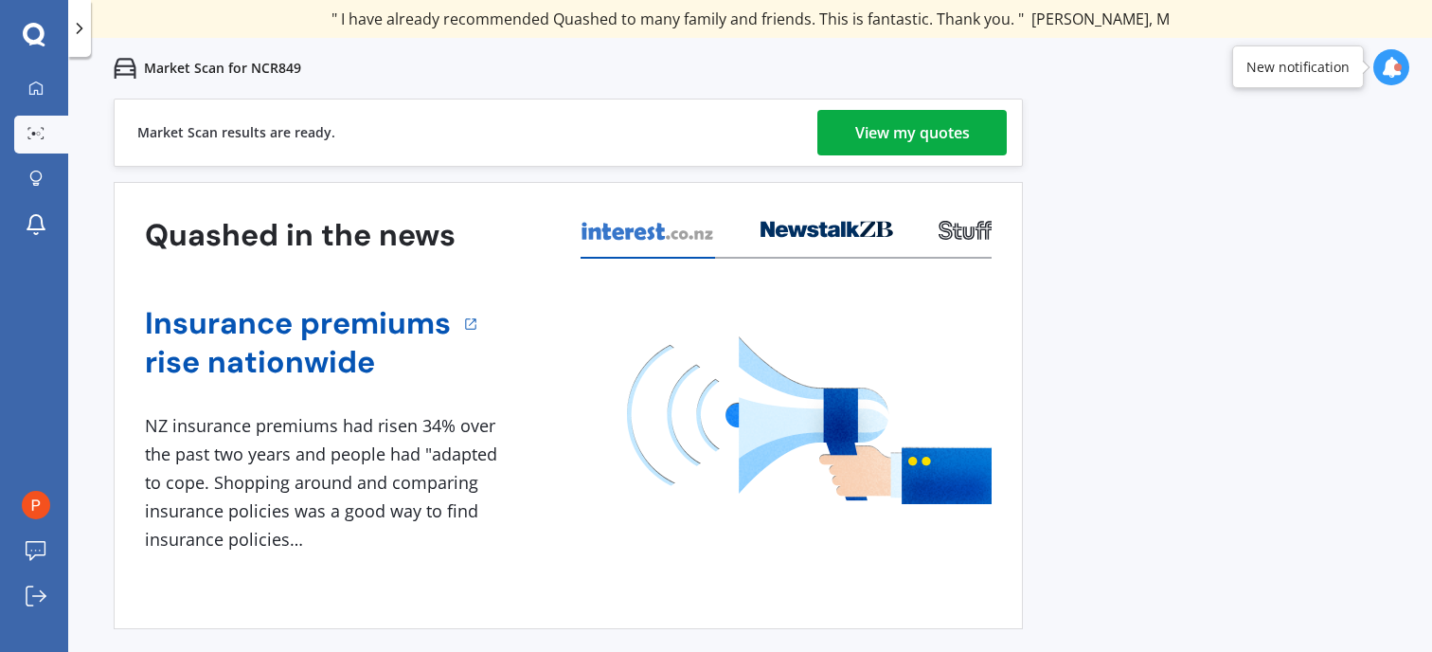
click at [1155, 215] on div "Previous 60,000+ Kiwis have signed up to shop and save on insurance with us " H…" at bounding box center [750, 425] width 1364 height 652
click at [944, 121] on div "View my quotes" at bounding box center [912, 132] width 115 height 45
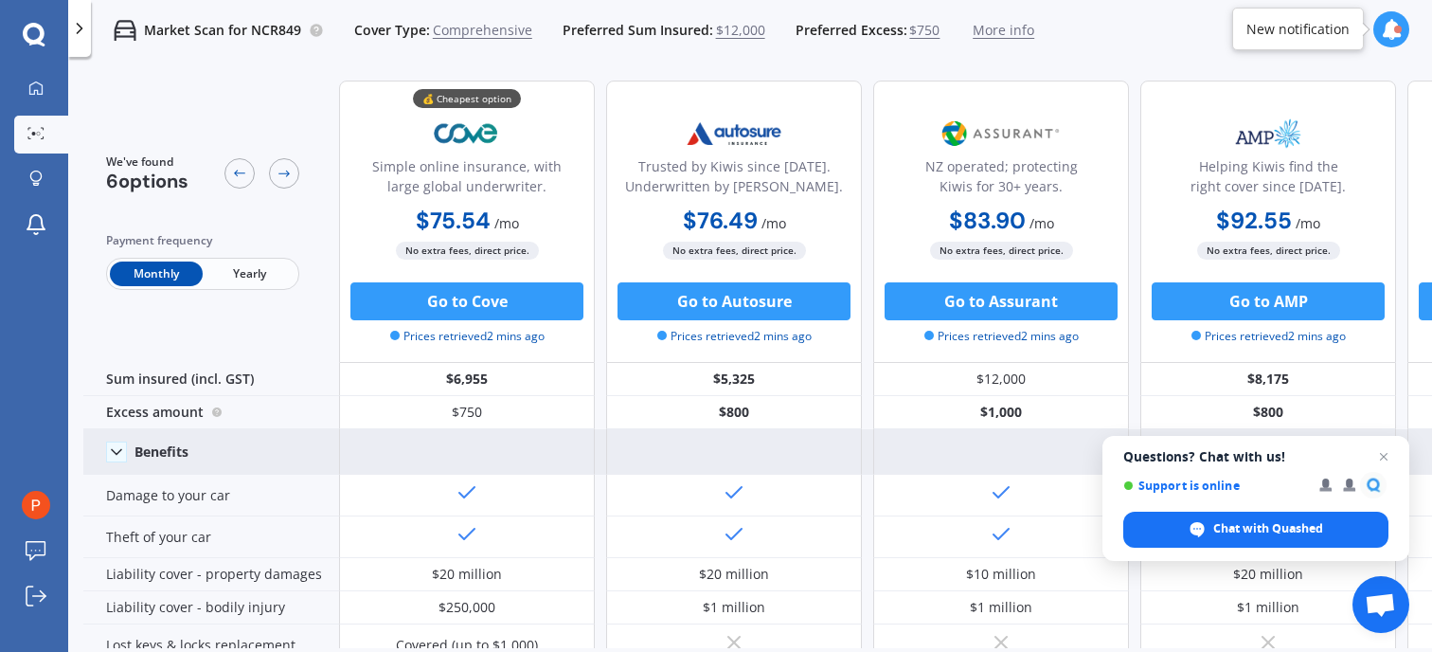
click at [1385, 455] on span "Open chat" at bounding box center [1383, 456] width 23 height 23
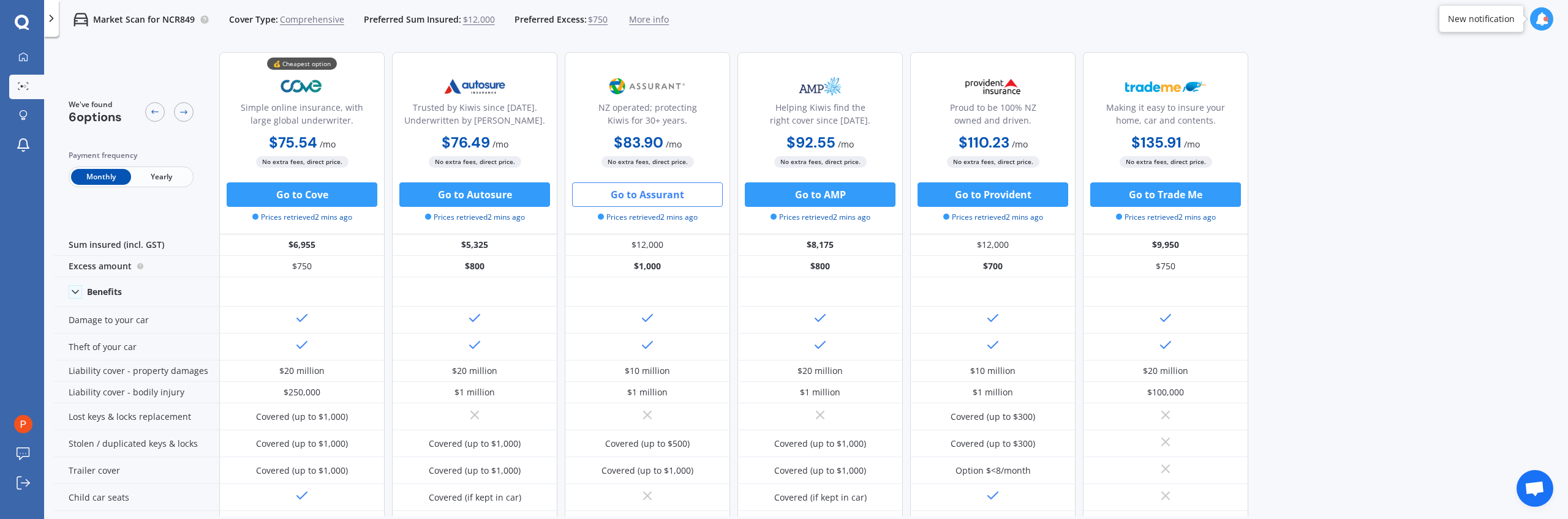
click at [677, 195] on button "Go to Assurant" at bounding box center [647, 195] width 151 height 25
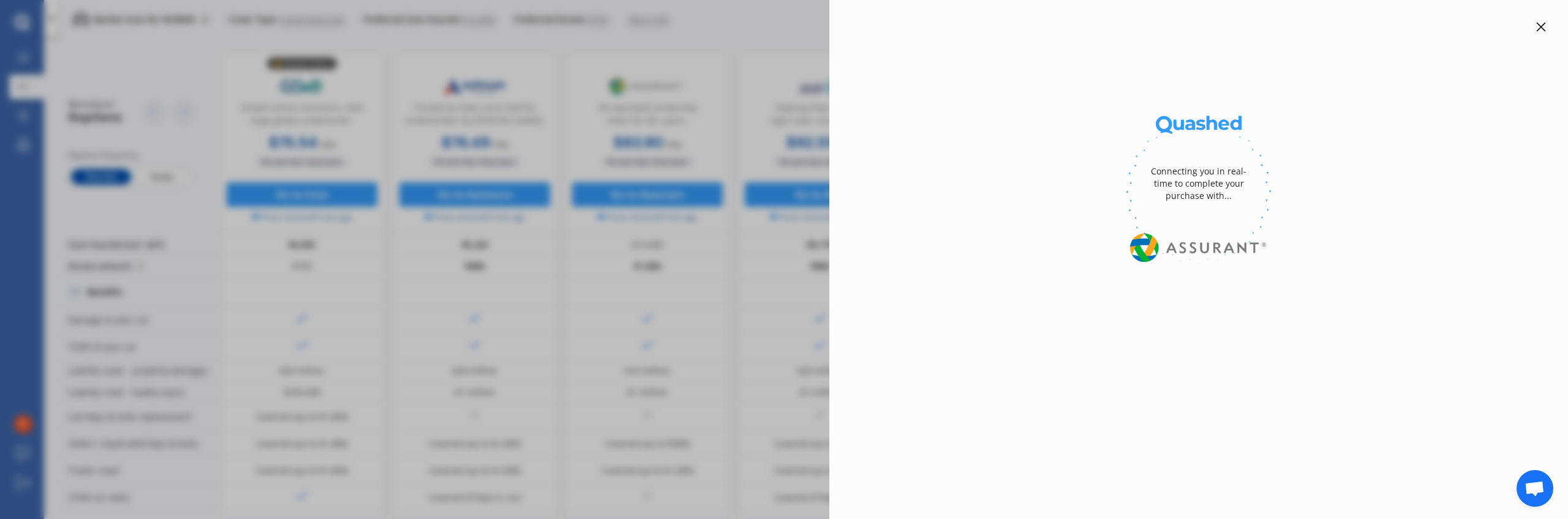
select select "full"
select select "500.00"
select select "[GEOGRAPHIC_DATA]"
select select "AUDI"
select select "A5"
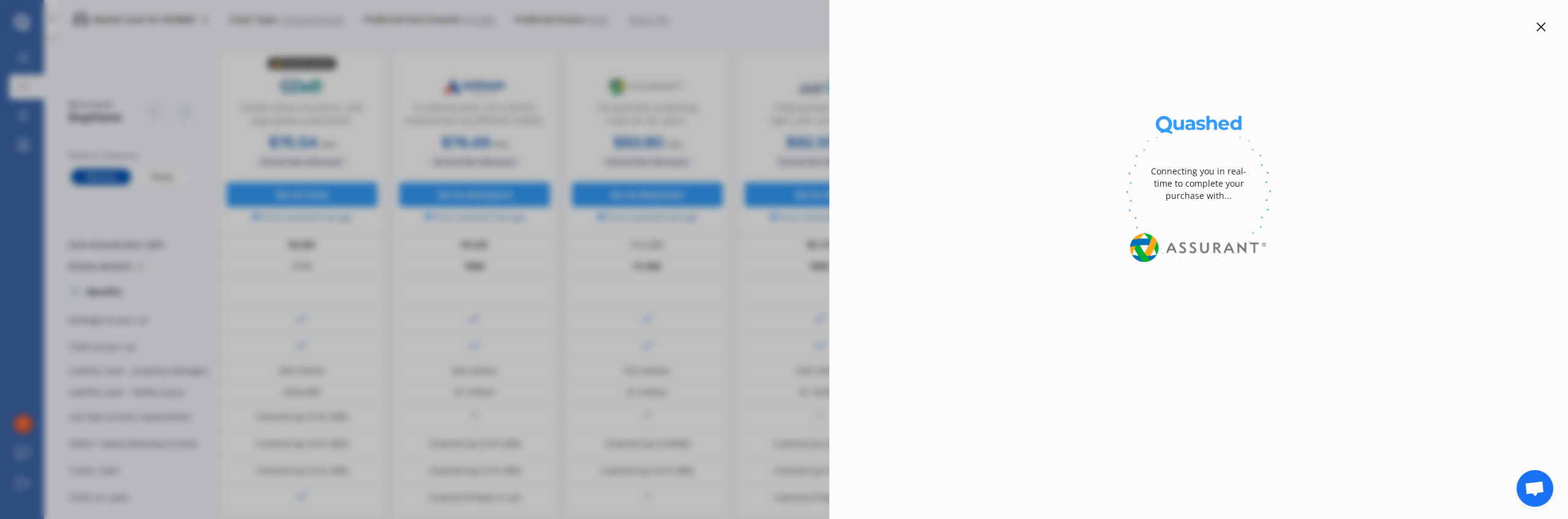
select select "4WD TURBO"
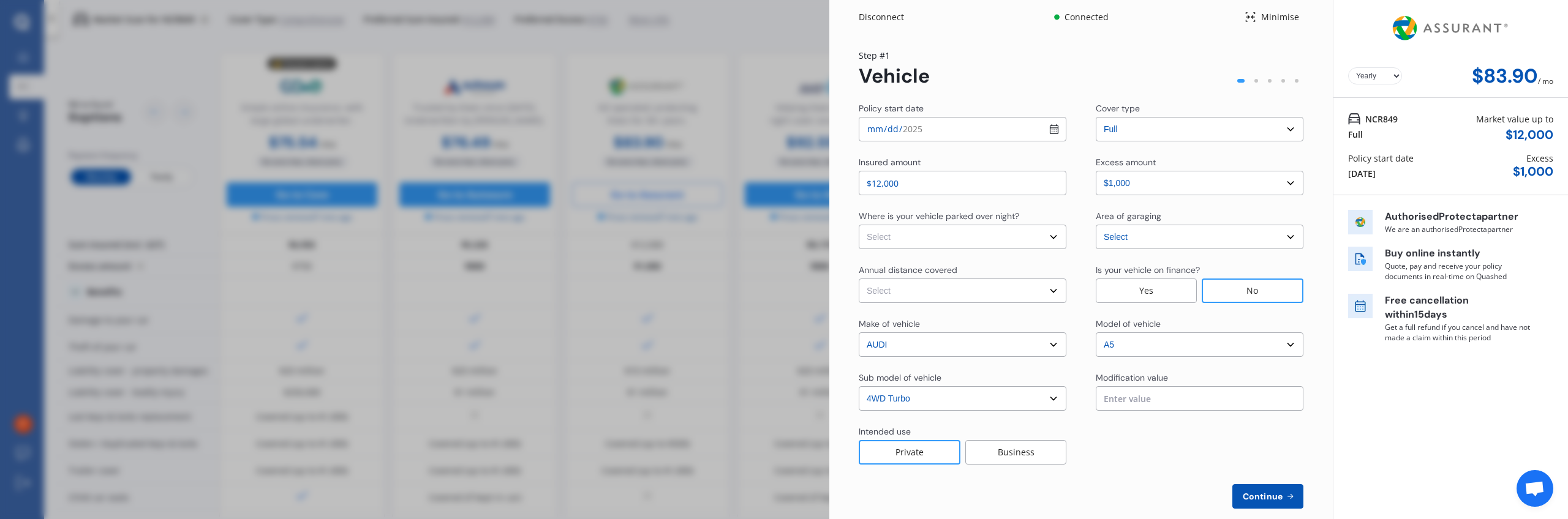
select select "Monthly"
drag, startPoint x: 977, startPoint y: 22, endPoint x: 971, endPoint y: 24, distance: 6.3
click at [925, 22] on div "Disconnect Connected Minimise" at bounding box center [1080, 12] width 504 height 25
